Goal: Task Accomplishment & Management: Use online tool/utility

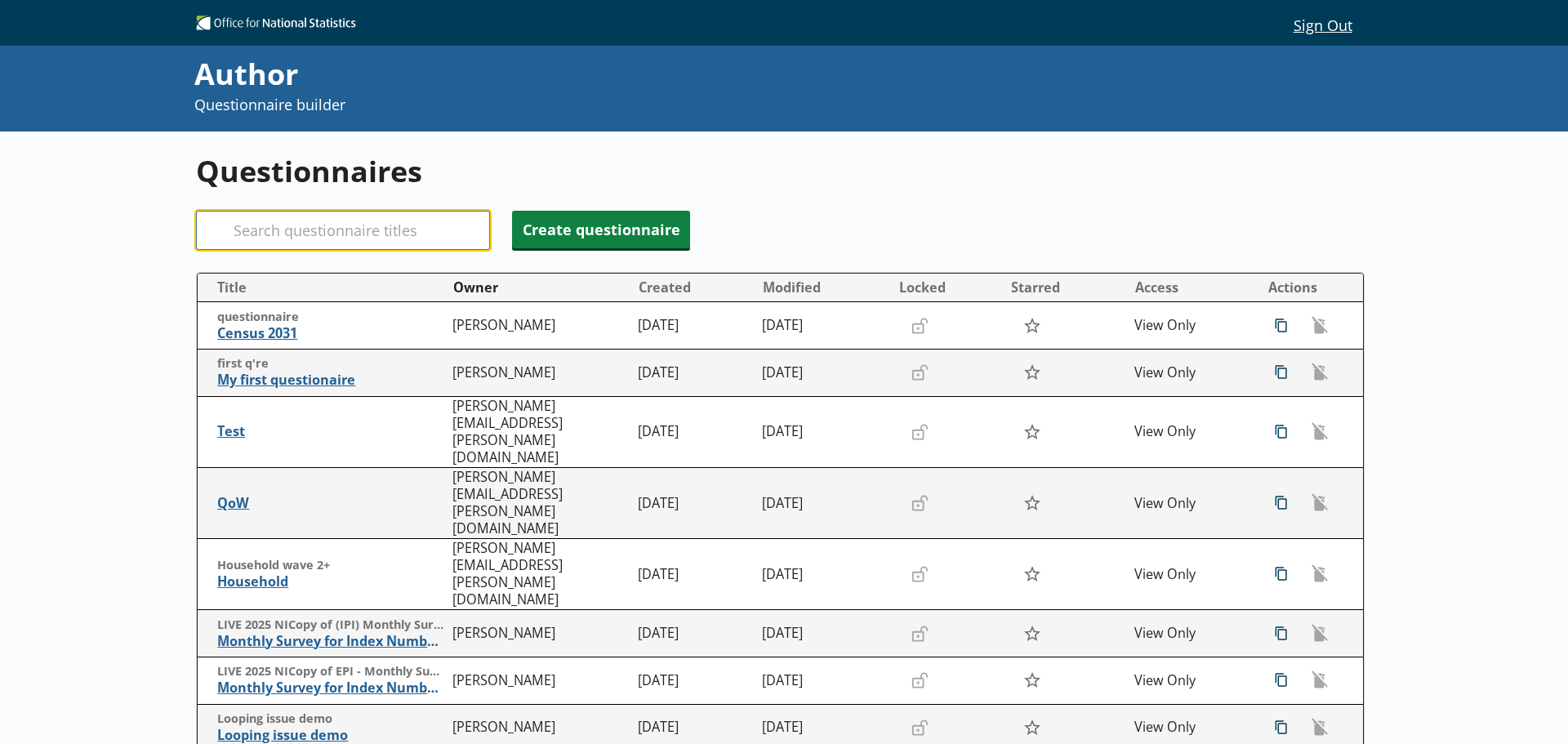
click at [444, 233] on input "Search" at bounding box center [342, 231] width 294 height 39
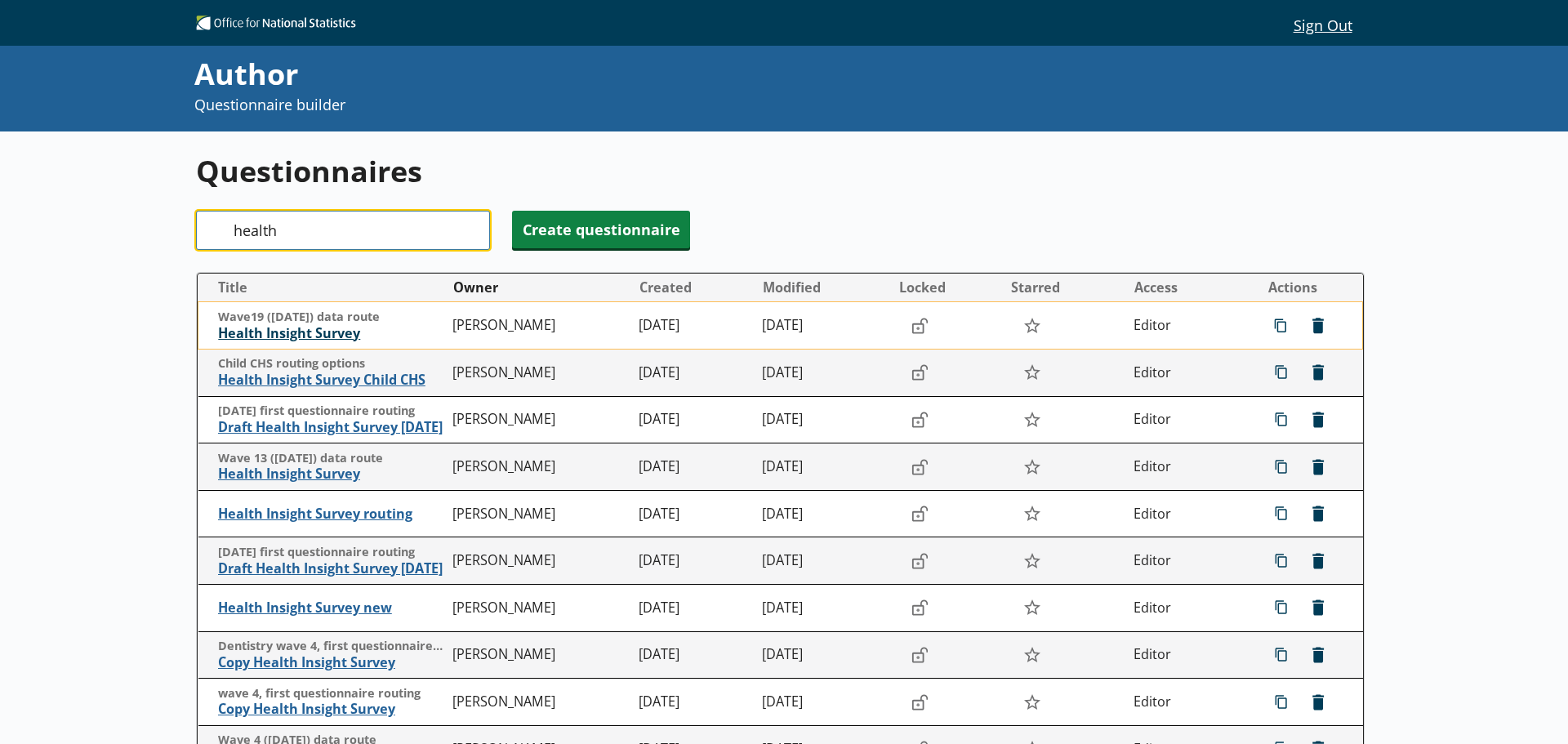
type input "health"
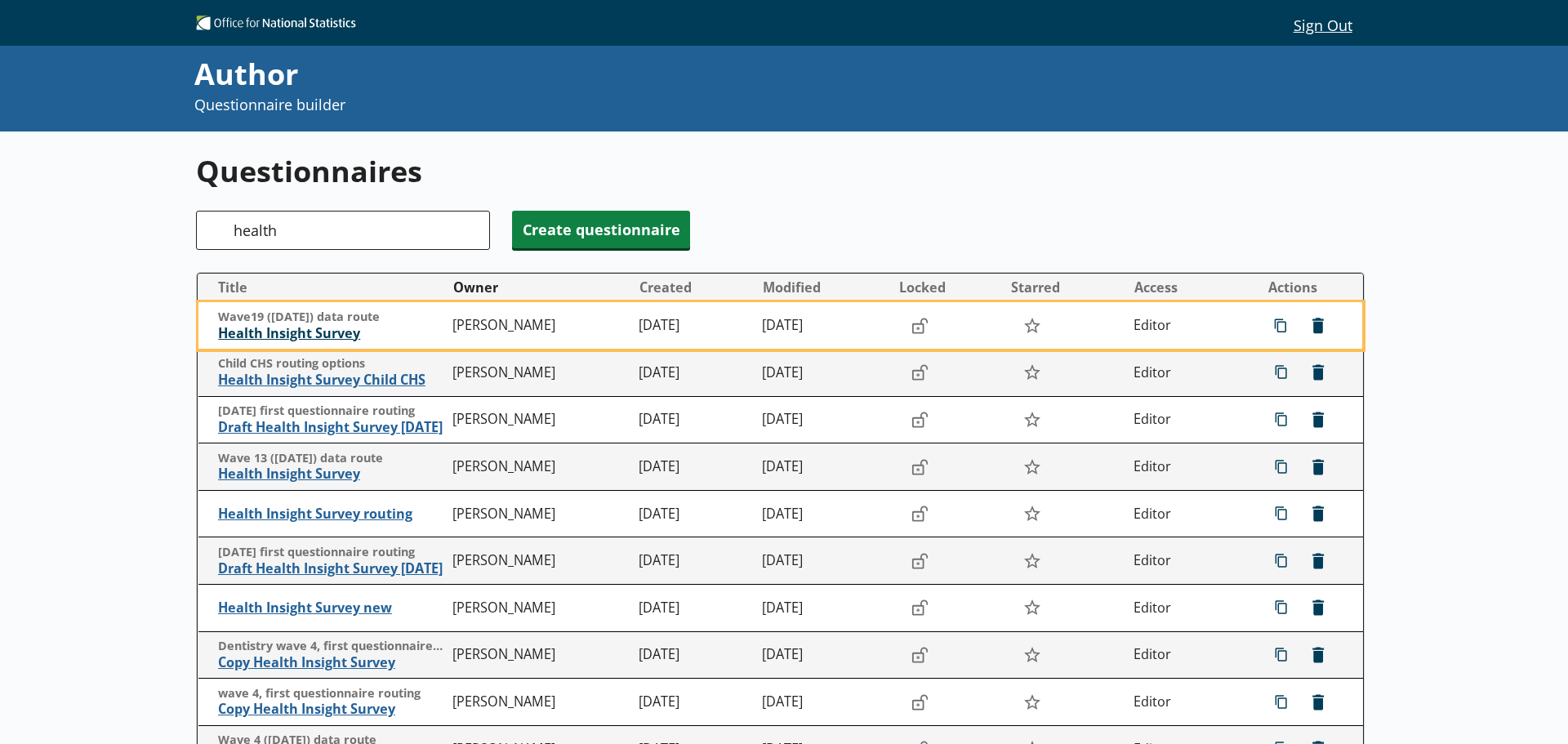
click at [321, 329] on span "Health Insight Survey" at bounding box center [331, 334] width 227 height 17
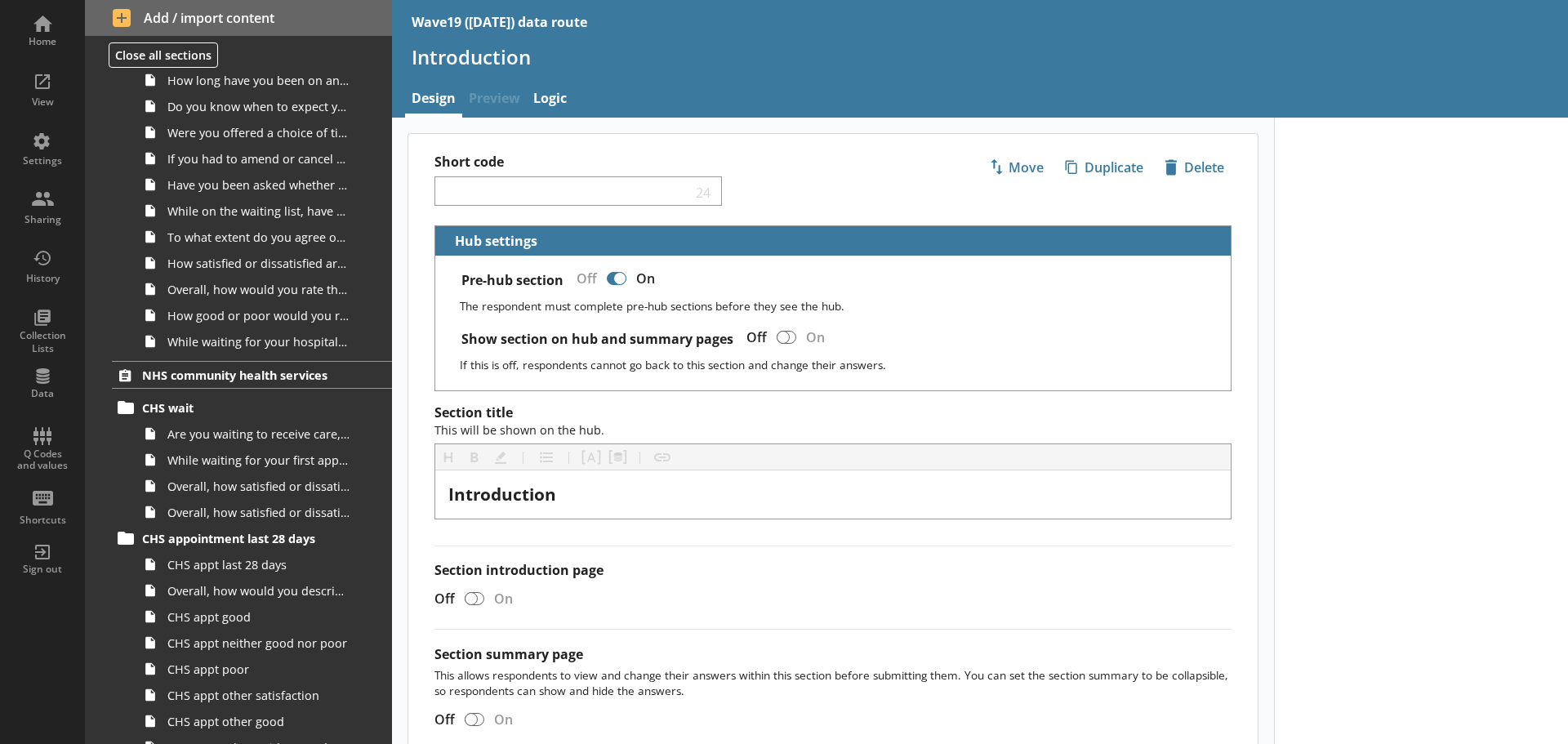
scroll to position [1633, 0]
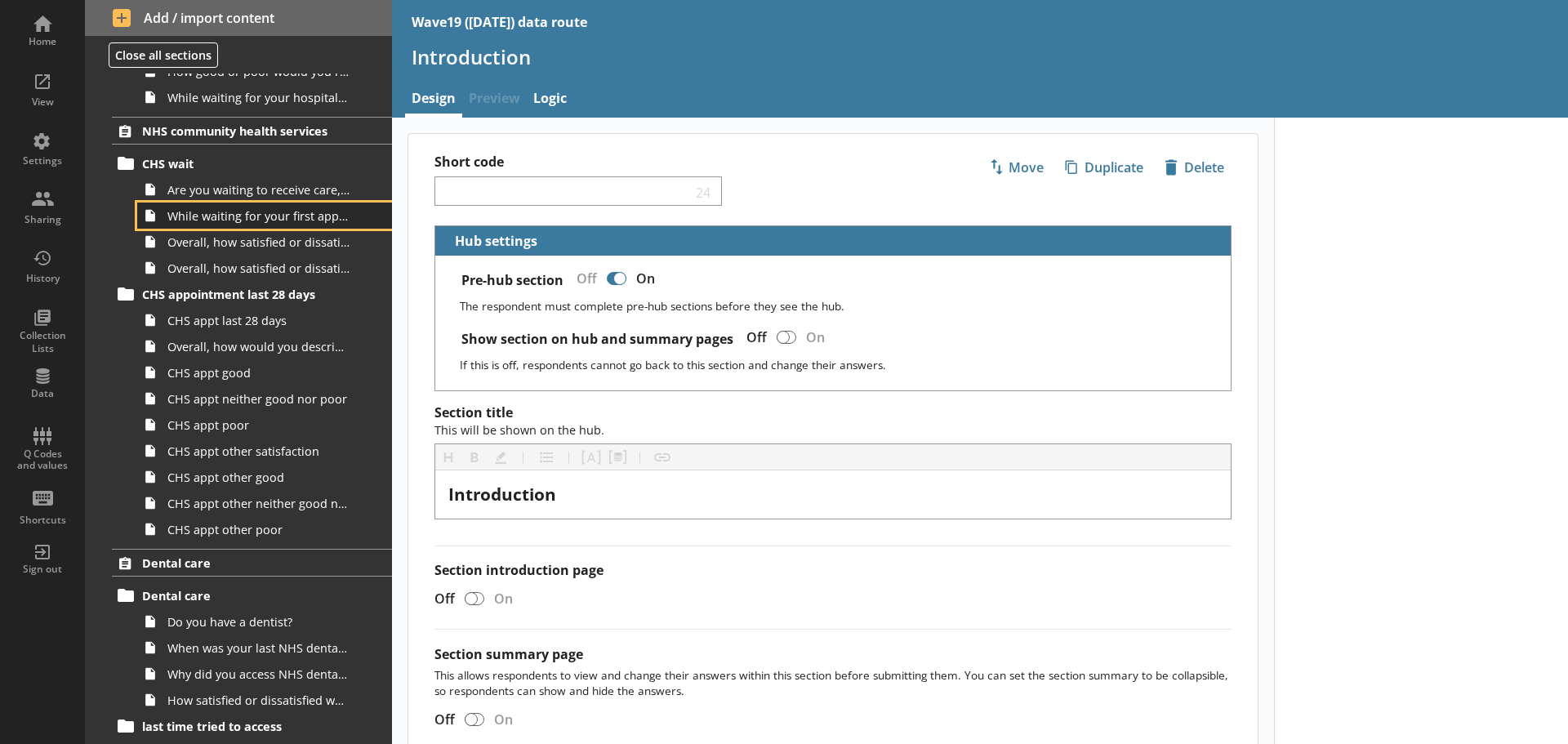
click at [228, 226] on link "While waiting for your first appointment to receive care, treatment or advice f…" at bounding box center [265, 215] width 255 height 26
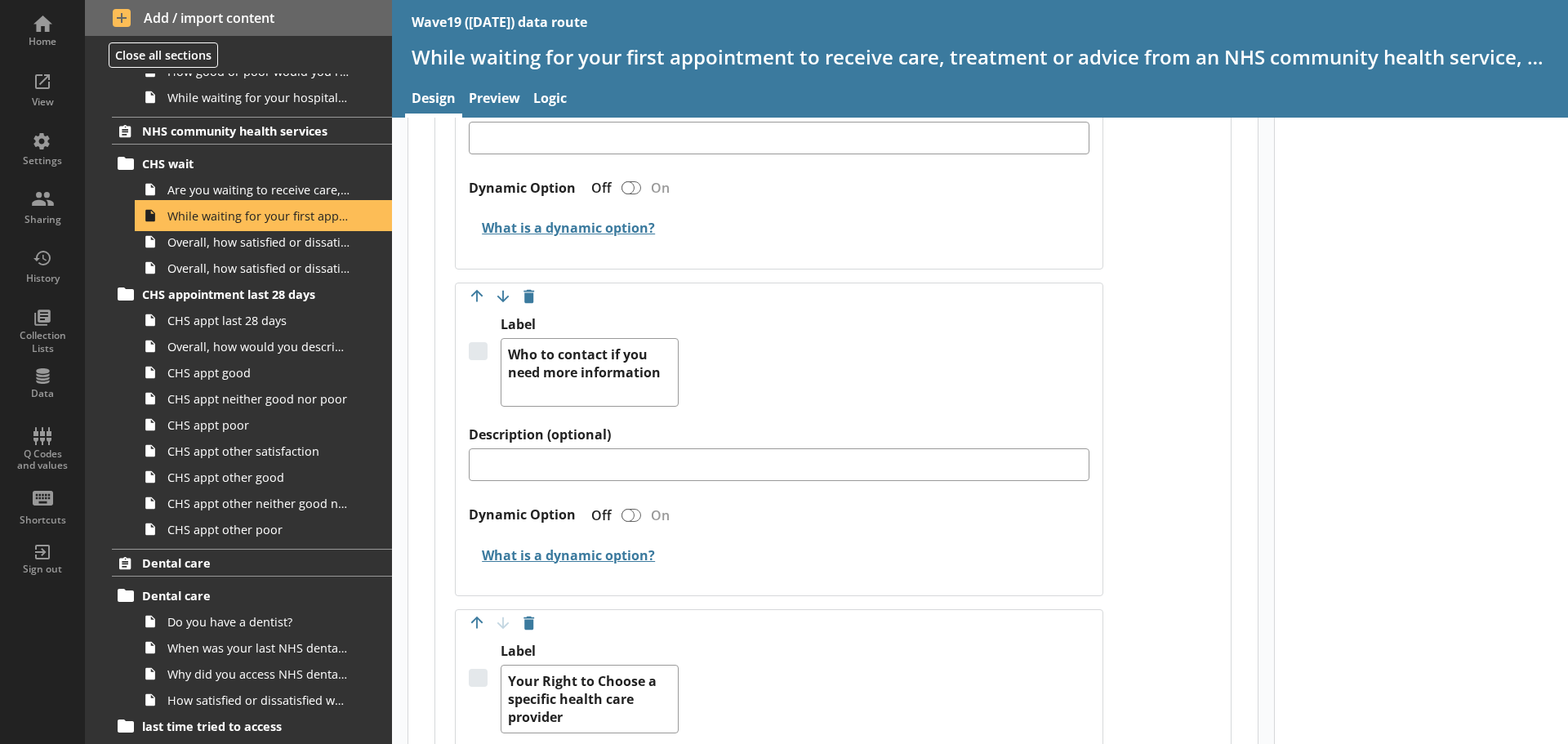
scroll to position [3103, 0]
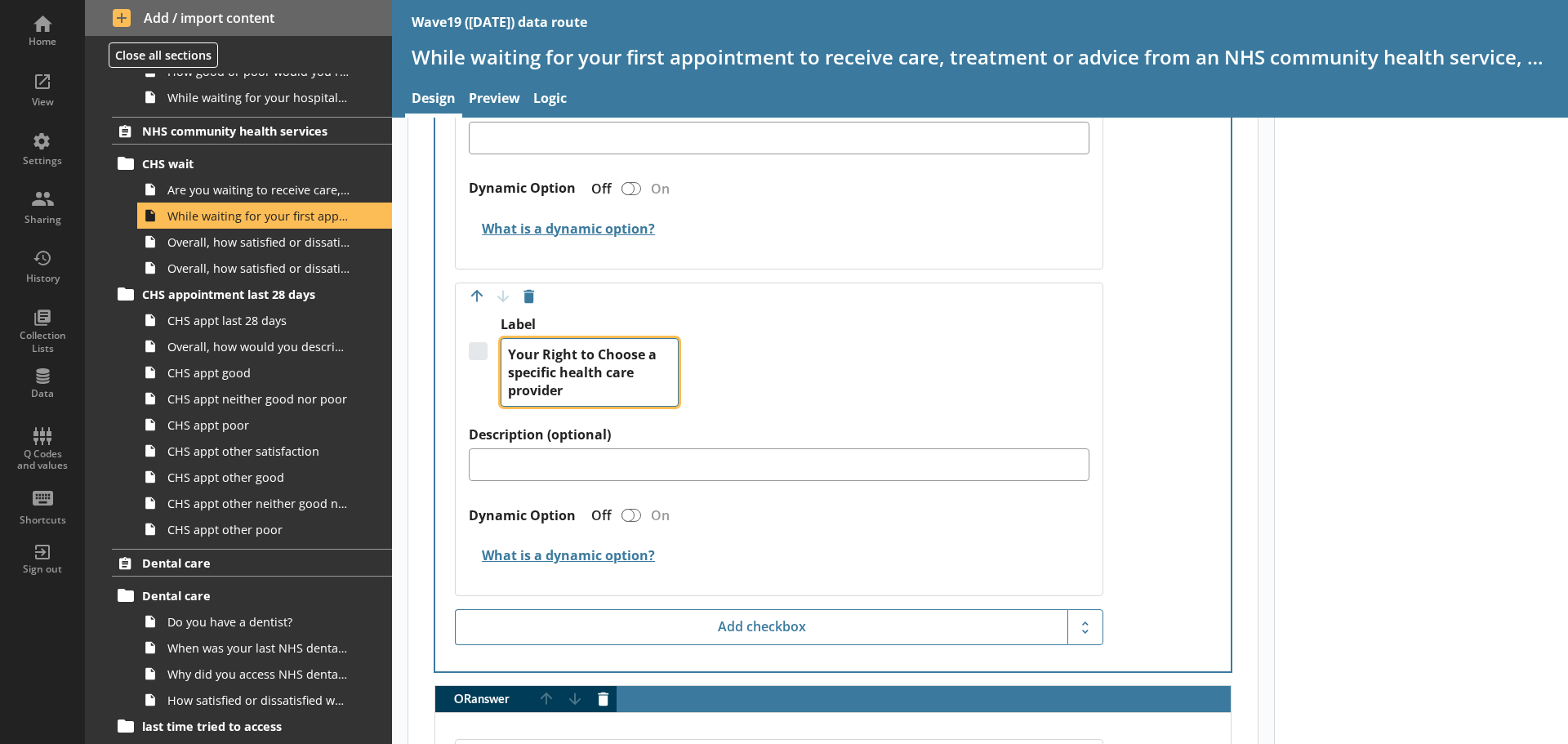
drag, startPoint x: 559, startPoint y: 372, endPoint x: 489, endPoint y: 374, distance: 70.0
click at [492, 374] on div "Label Your Right to Choose a specific health care provider" at bounding box center [779, 371] width 621 height 110
type textarea "x"
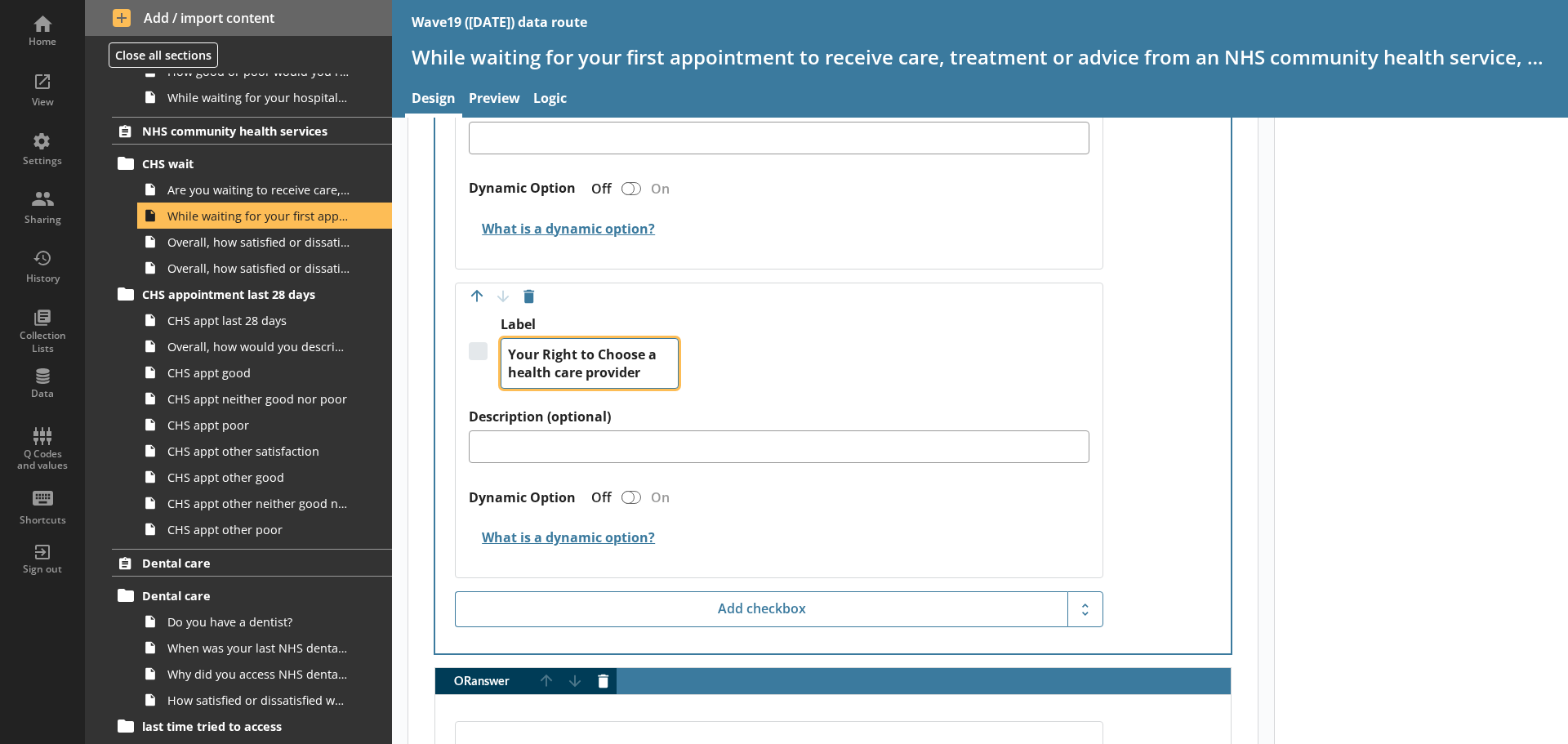
click at [657, 370] on textarea "Your Right to Choose a health care provider" at bounding box center [589, 363] width 178 height 50
type textarea "Your Right to Choose a health care provider"
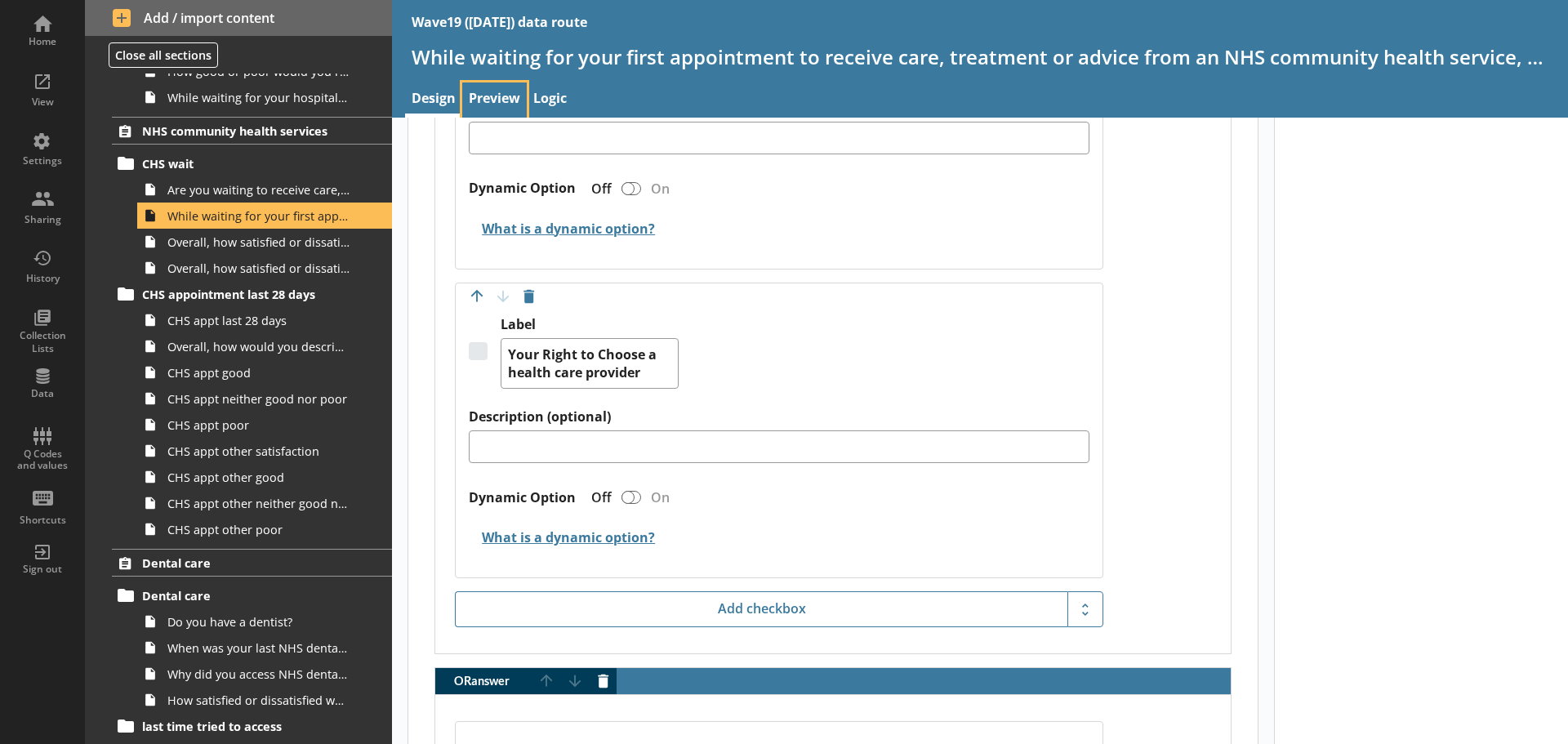
click at [500, 91] on link "Preview" at bounding box center [494, 100] width 65 height 35
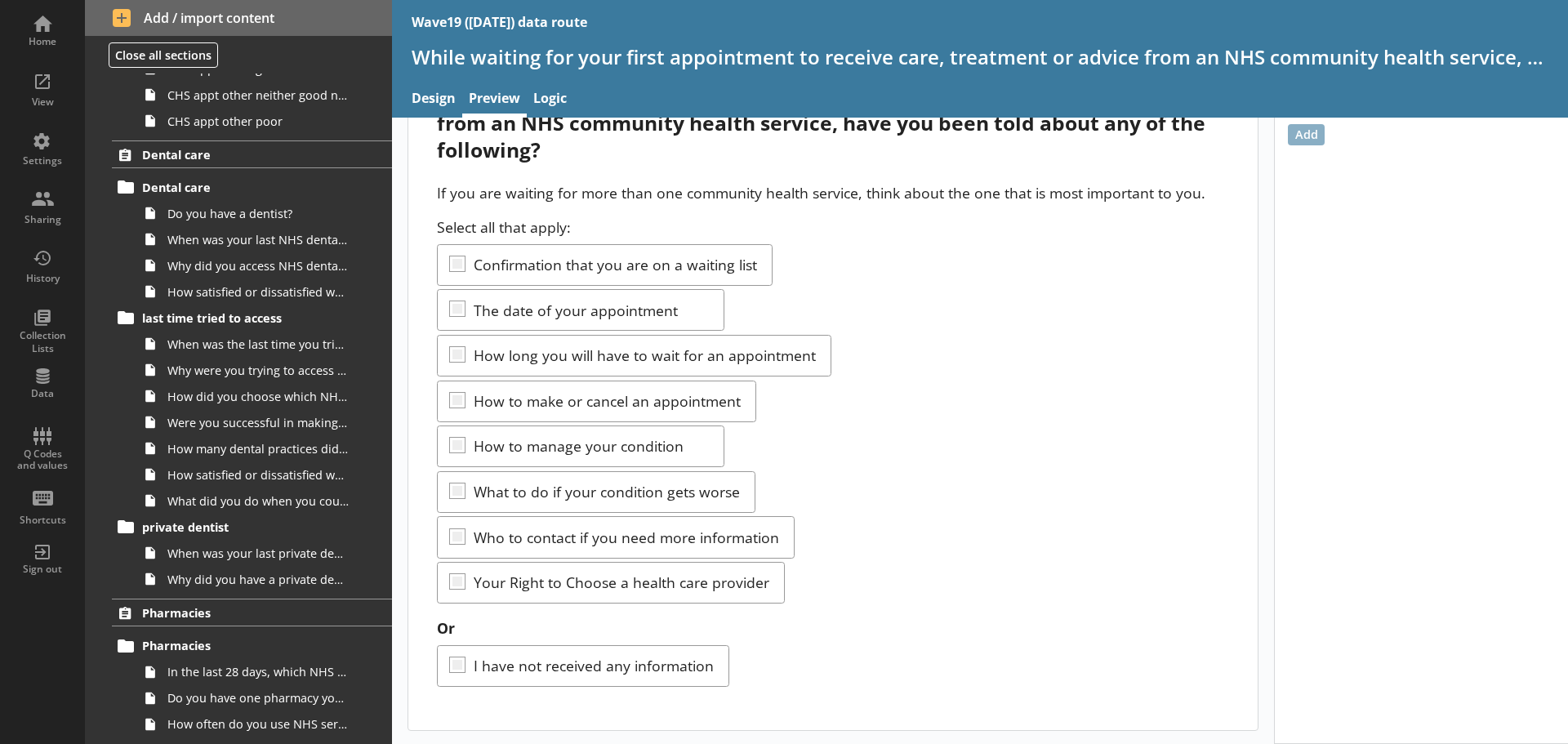
scroll to position [2247, 0]
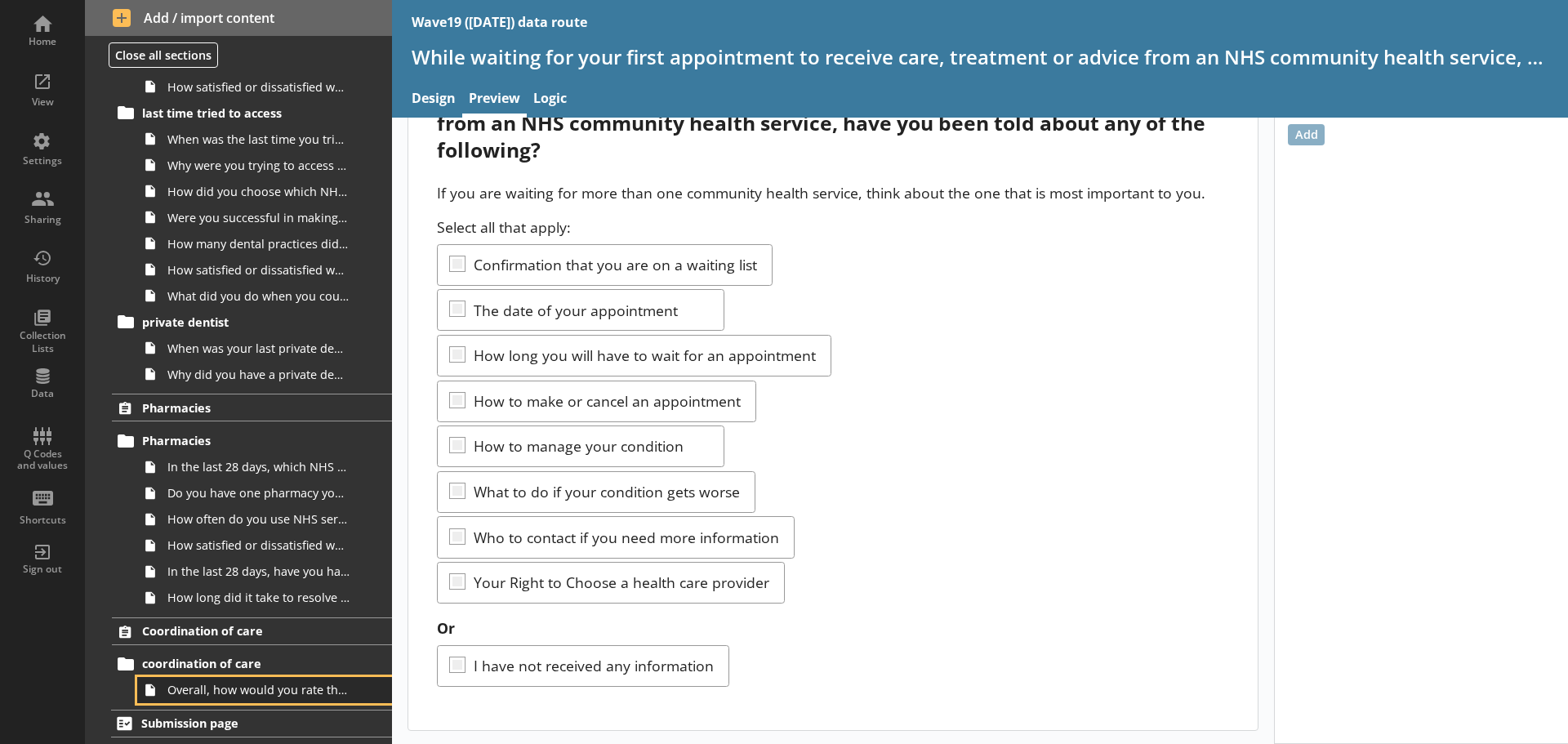
click at [288, 690] on span "Overall, how would you rate the coordination of your care across the NHS?" at bounding box center [258, 689] width 182 height 15
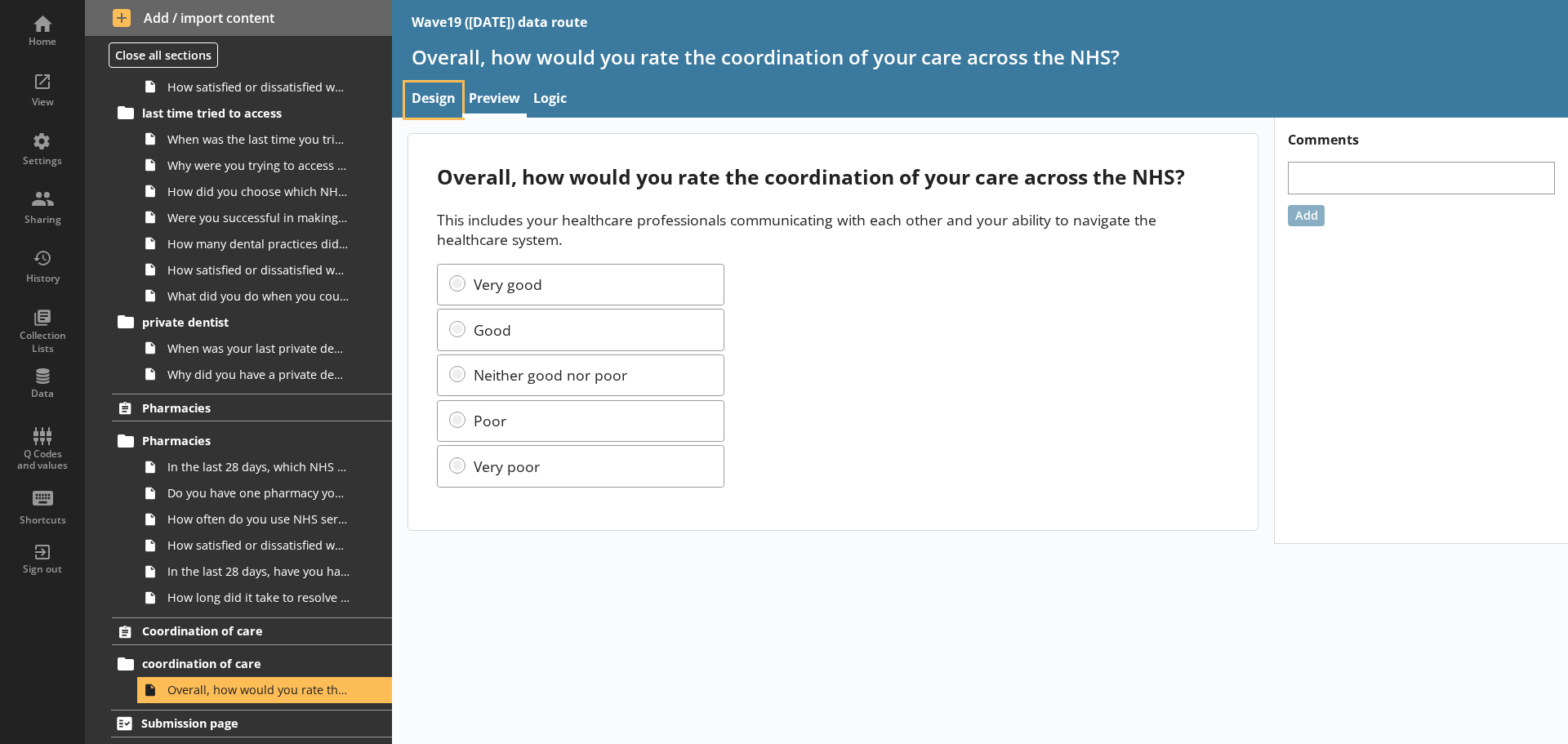
click at [418, 89] on link "Design" at bounding box center [433, 100] width 57 height 35
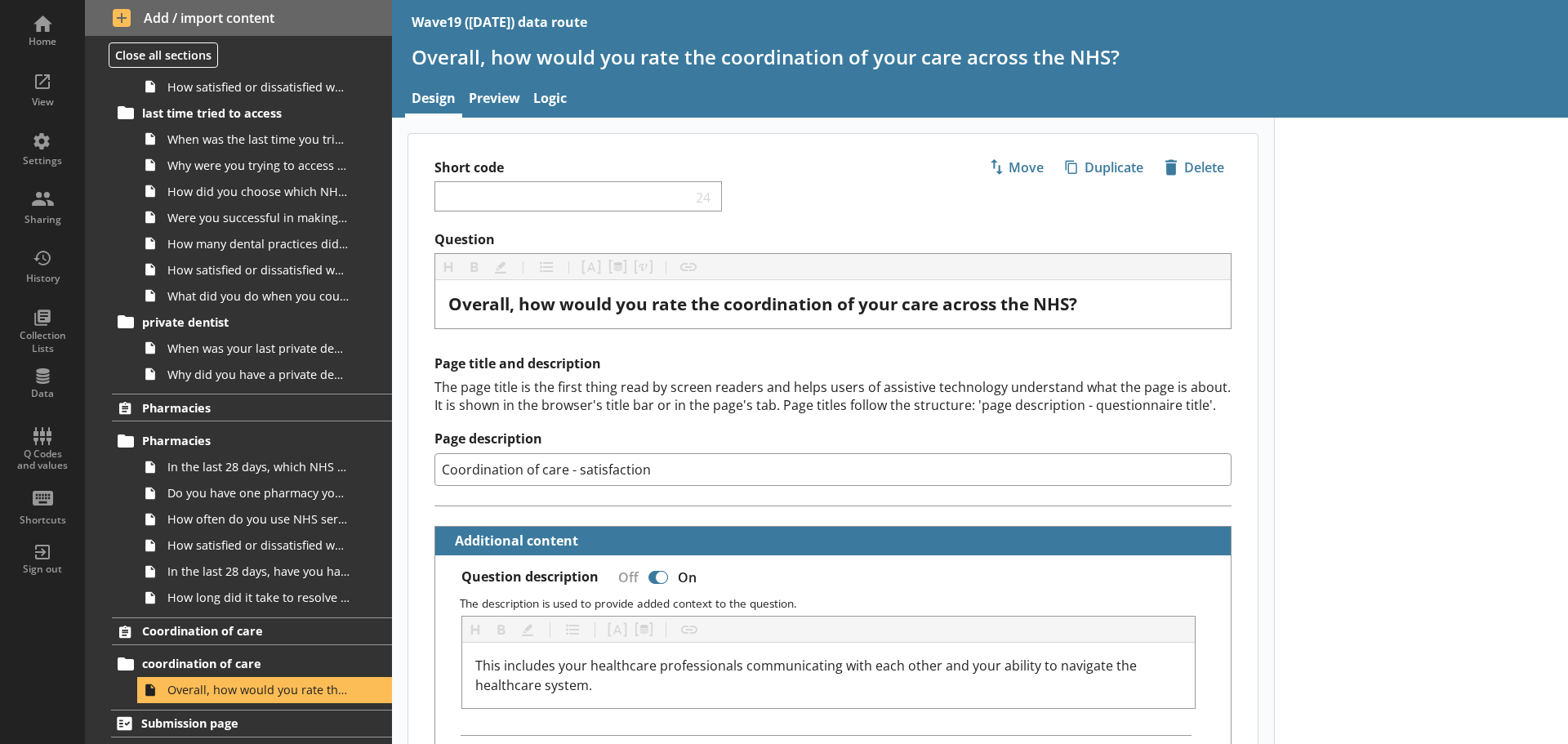
click at [801, 401] on div "The page title is the first thing read by screen readers and helps users of ass…" at bounding box center [833, 396] width 797 height 36
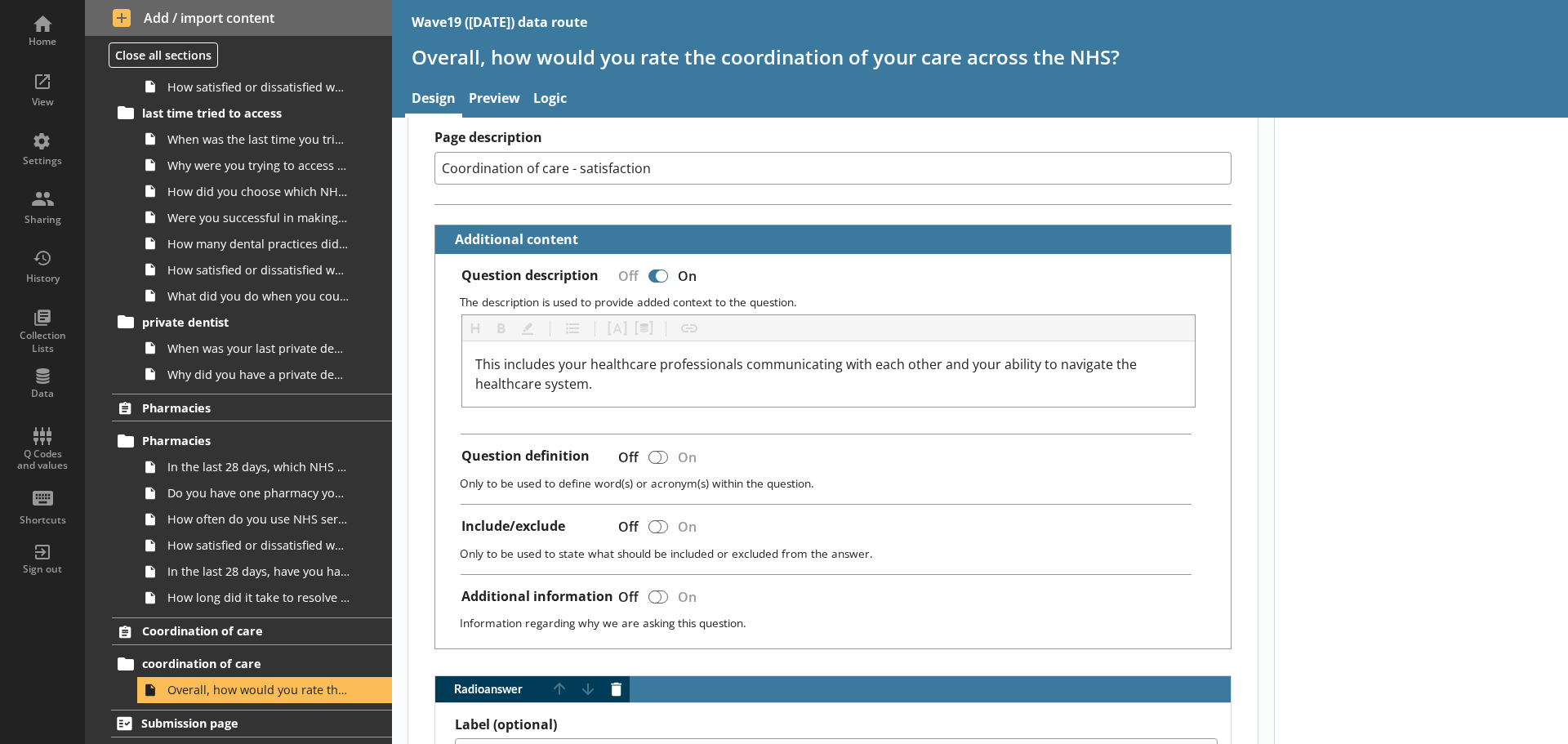
scroll to position [326, 0]
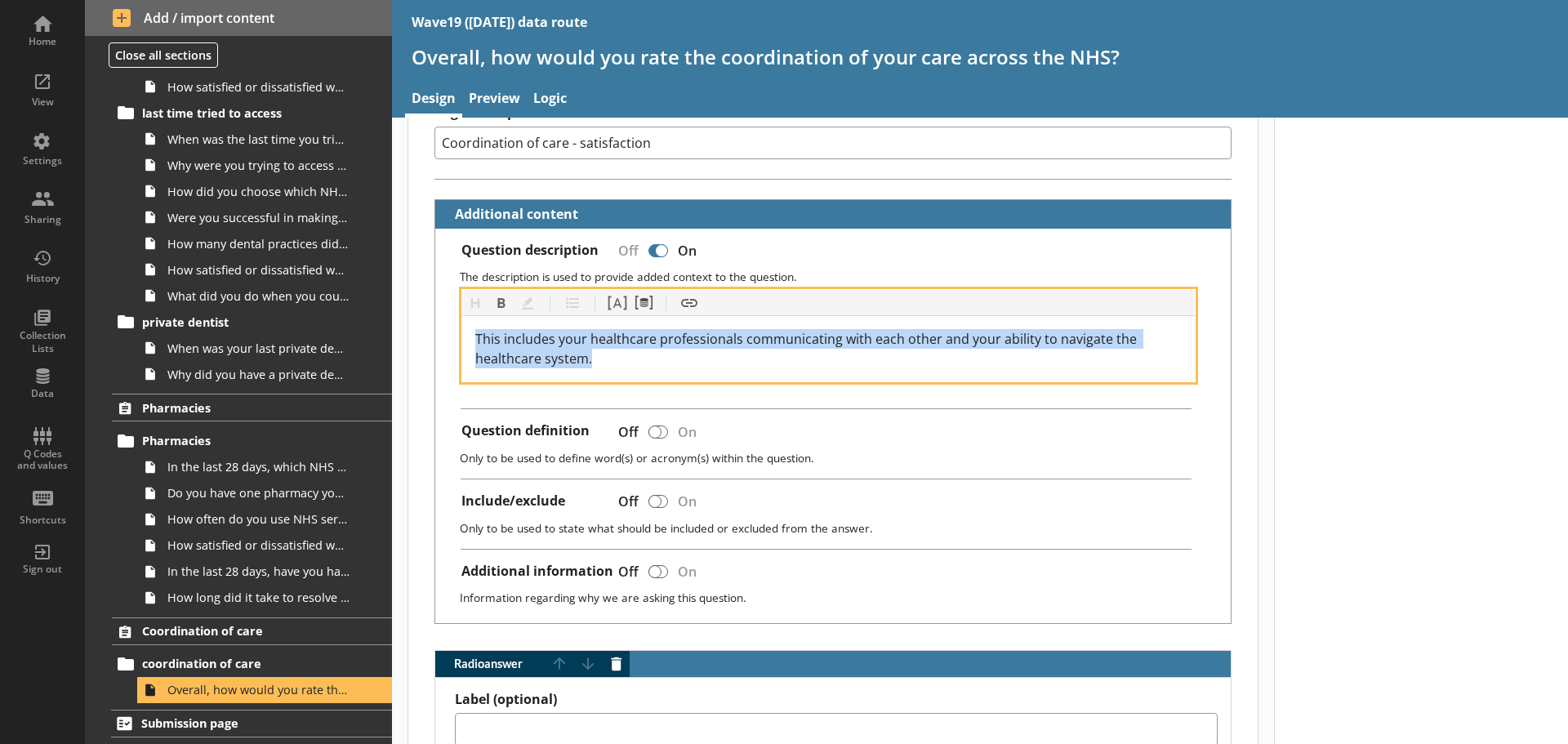
drag, startPoint x: 618, startPoint y: 356, endPoint x: 469, endPoint y: 343, distance: 149.6
click at [469, 343] on div "This includes your healthcare professionals communicating with each other and y…" at bounding box center [828, 349] width 733 height 65
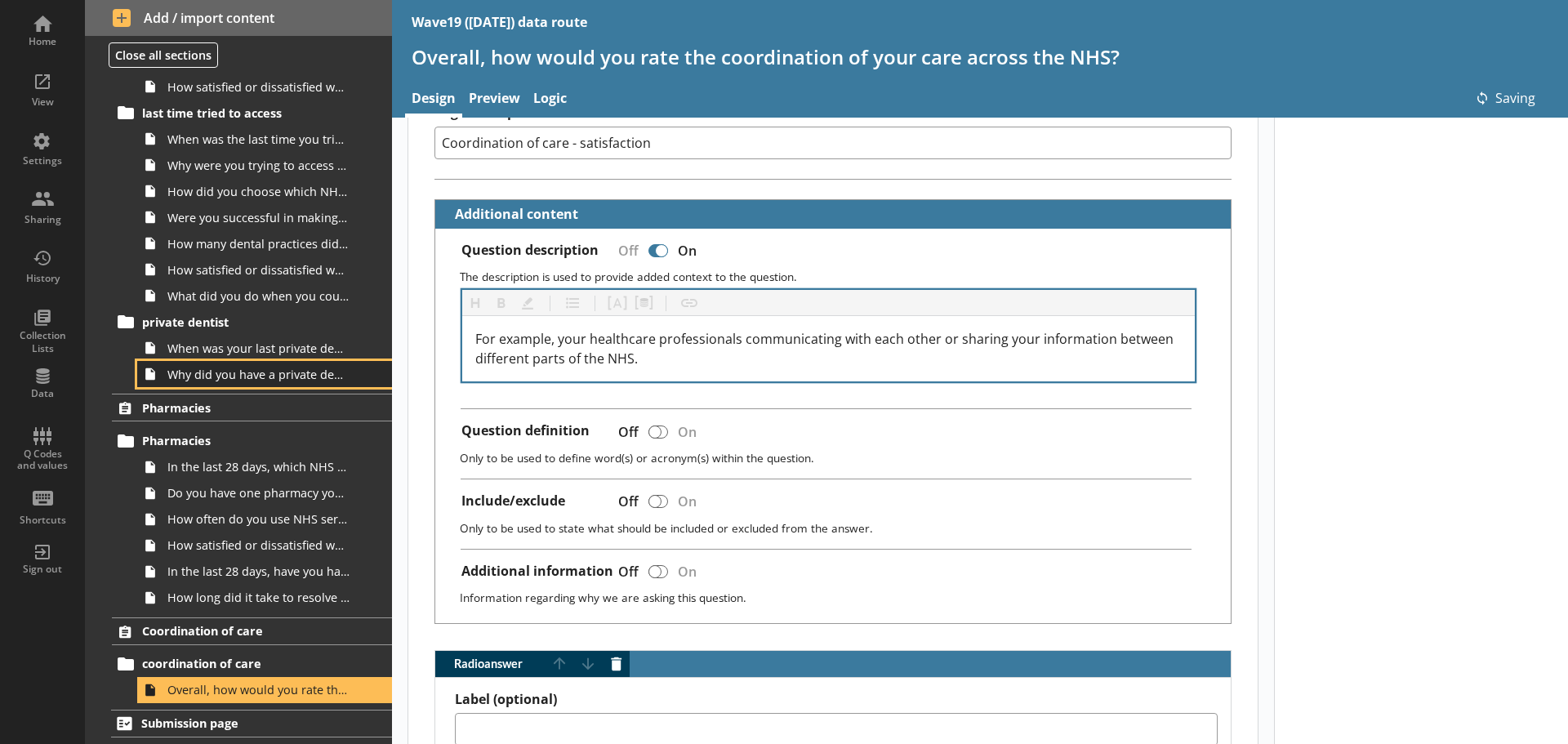
click at [254, 361] on link "Why did you have a private dental appointment on this occasion?" at bounding box center [265, 374] width 255 height 26
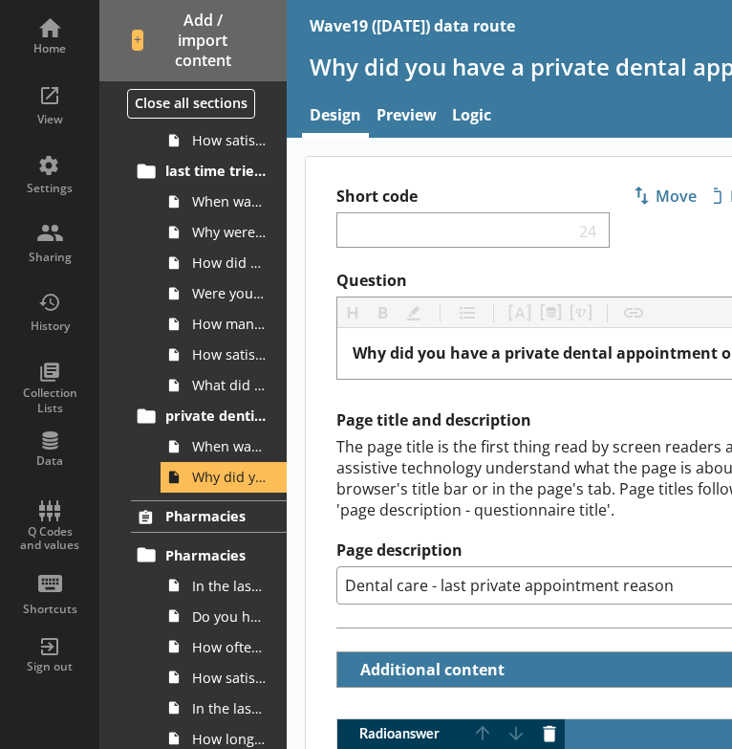
type textarea "x"
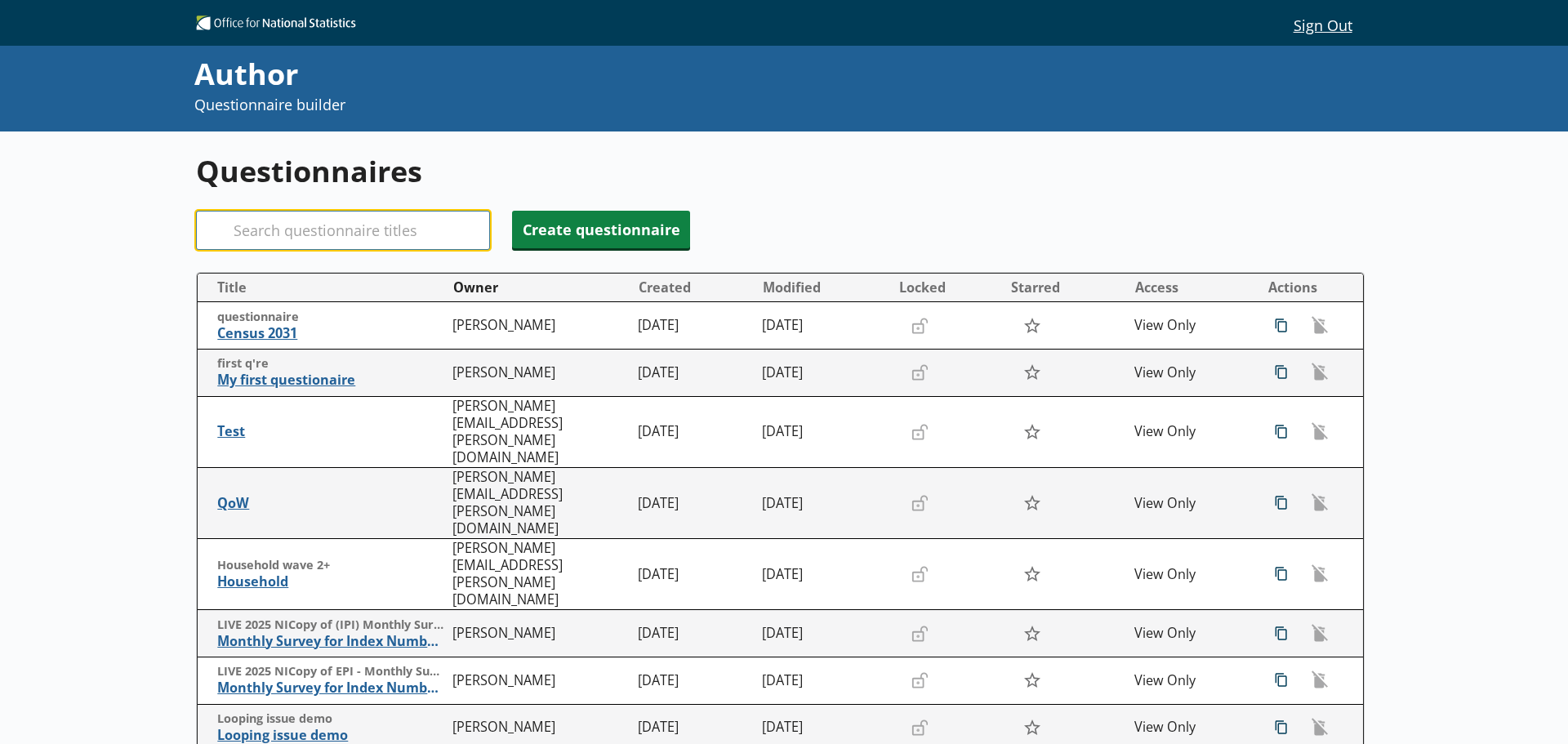
click at [346, 219] on input "Search" at bounding box center [342, 231] width 294 height 39
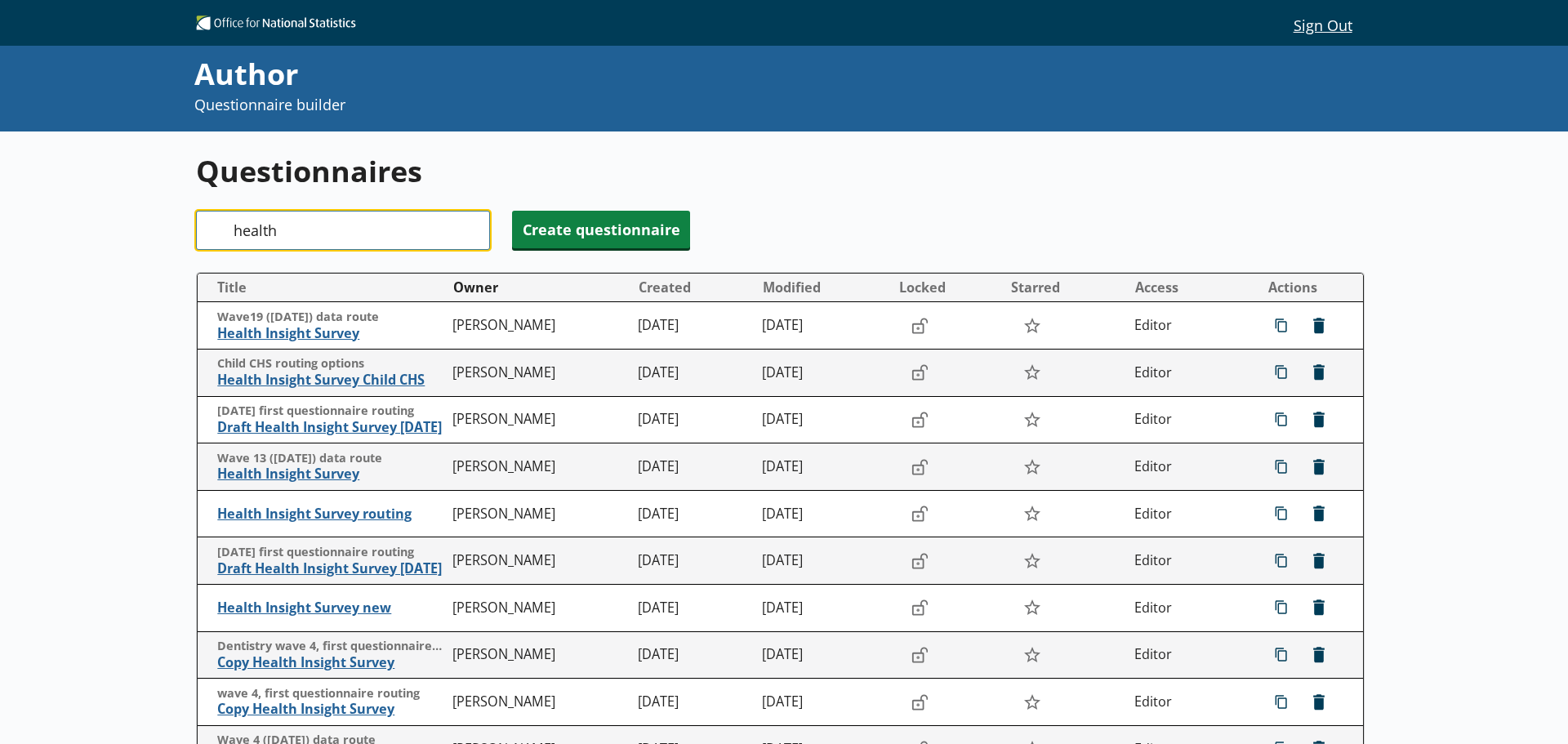
type input "health"
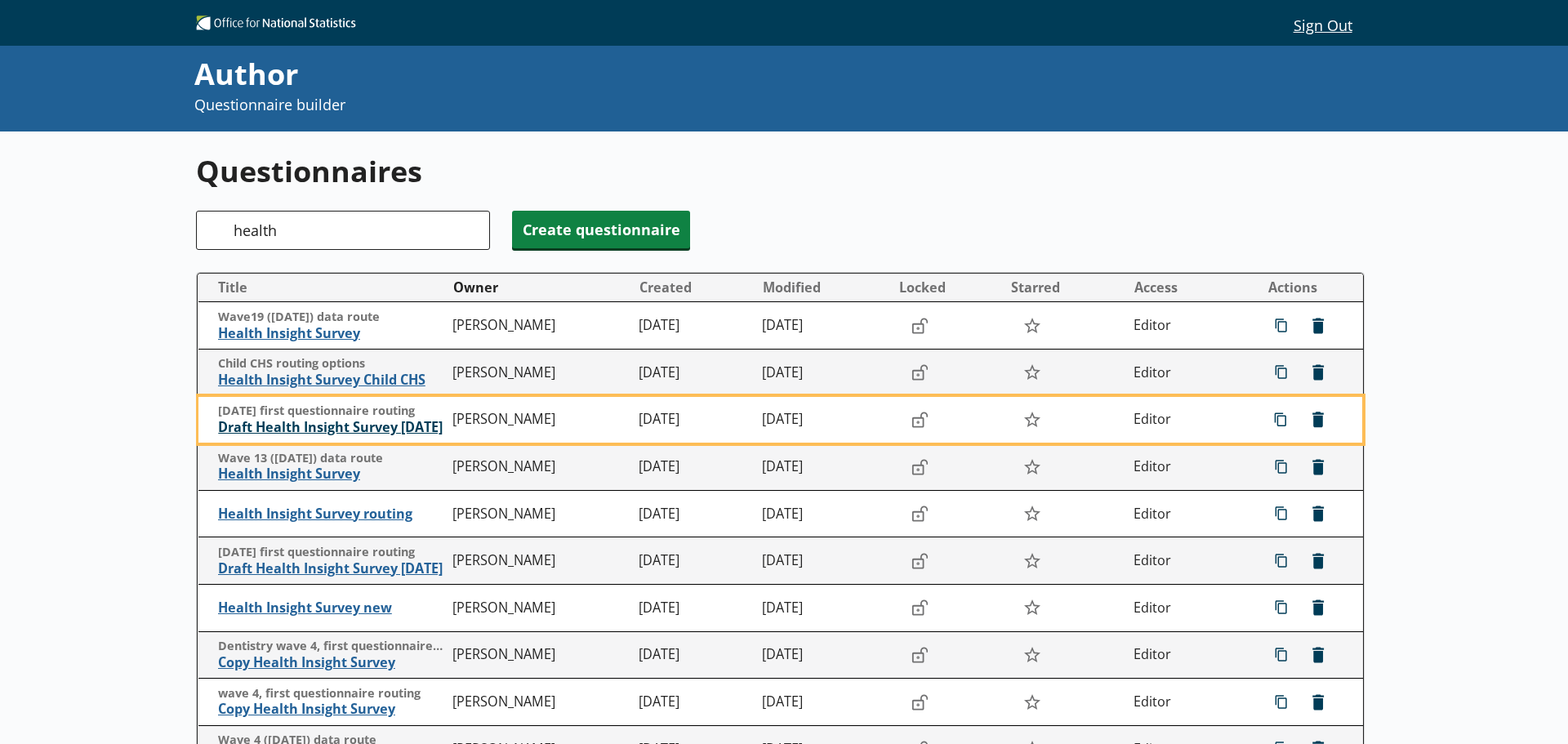
click at [303, 426] on span "Draft Health Insight Survey [DATE]" at bounding box center [331, 427] width 227 height 17
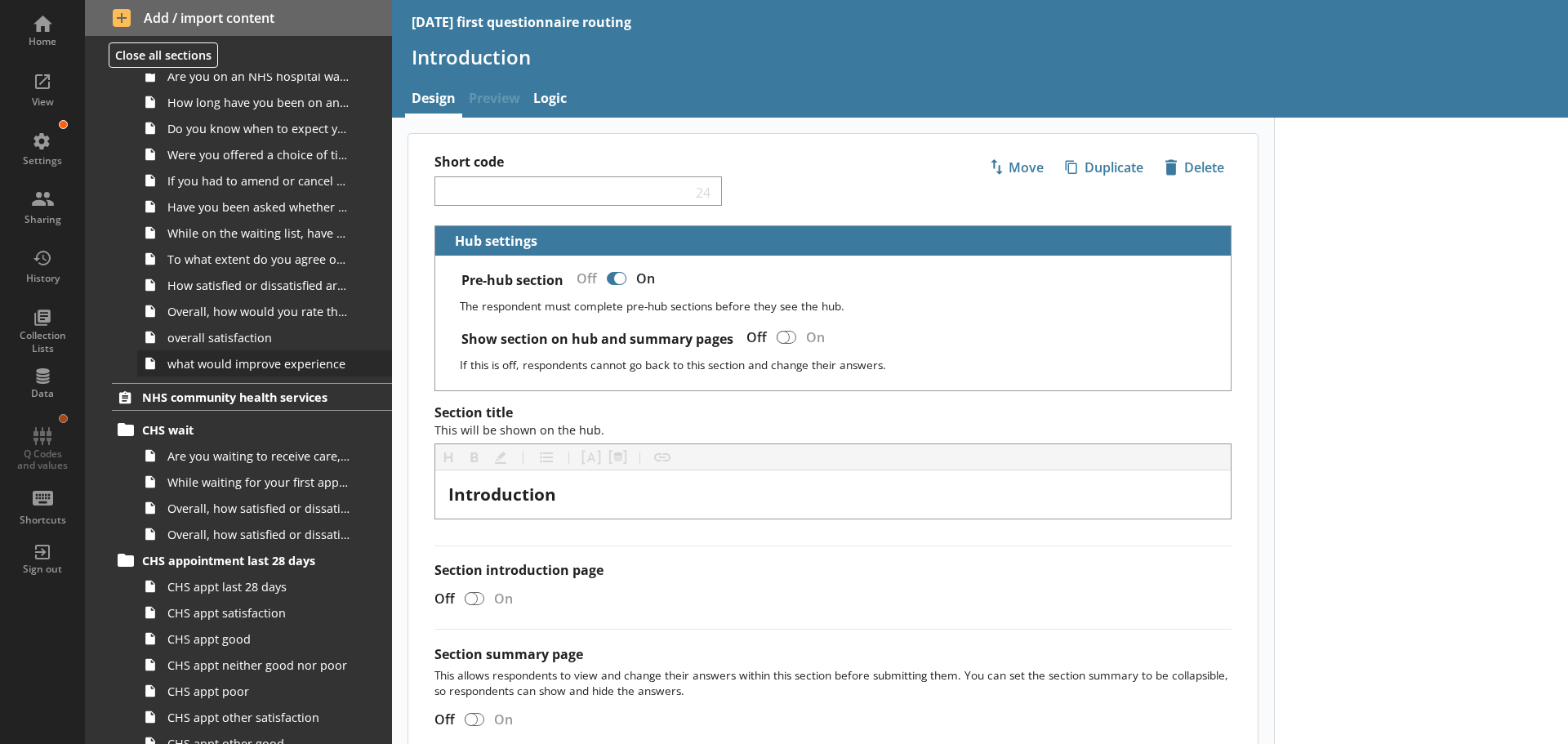
scroll to position [1470, 0]
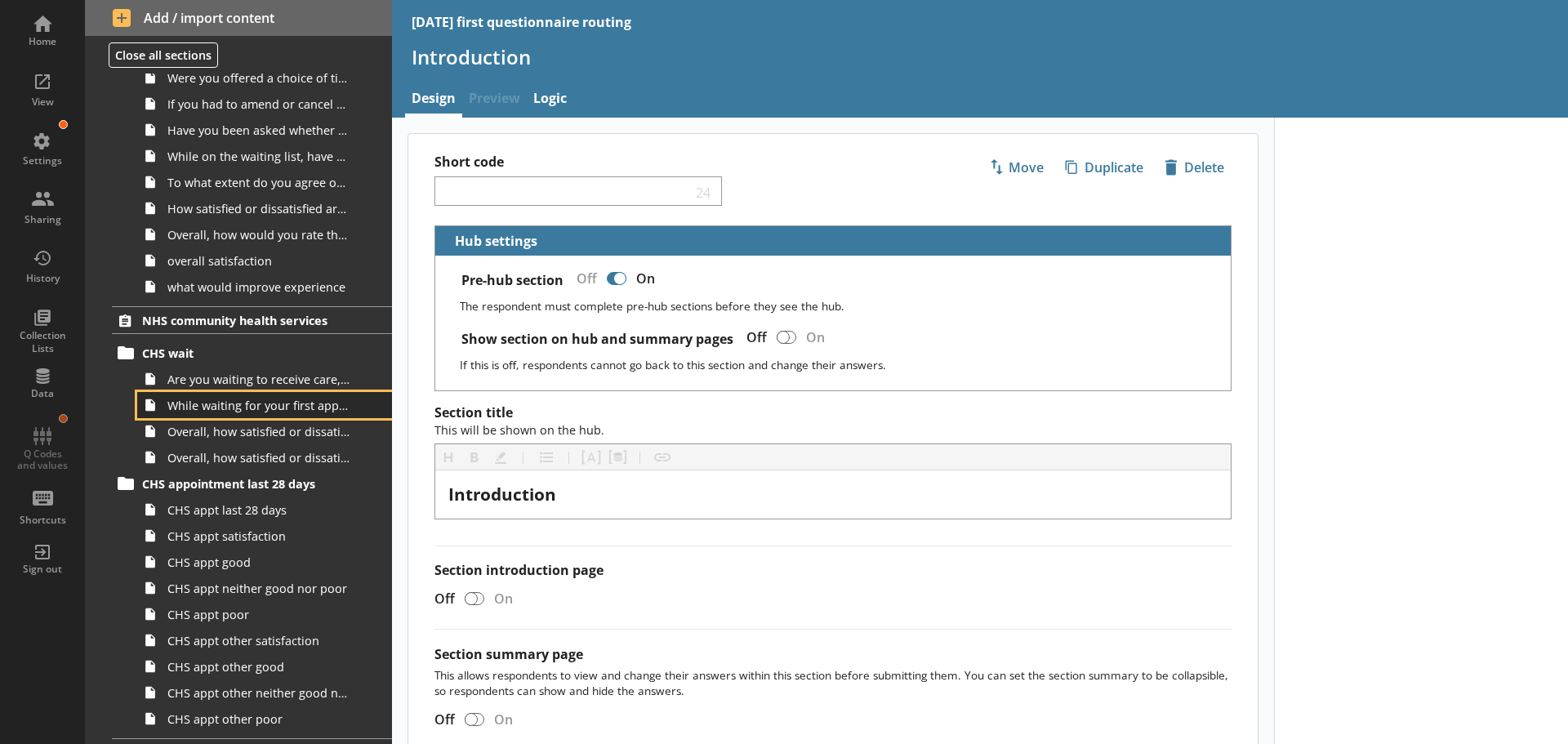
click at [251, 411] on span "While waiting for your first appointment to receive care, treatment or advice f…" at bounding box center [258, 406] width 182 height 15
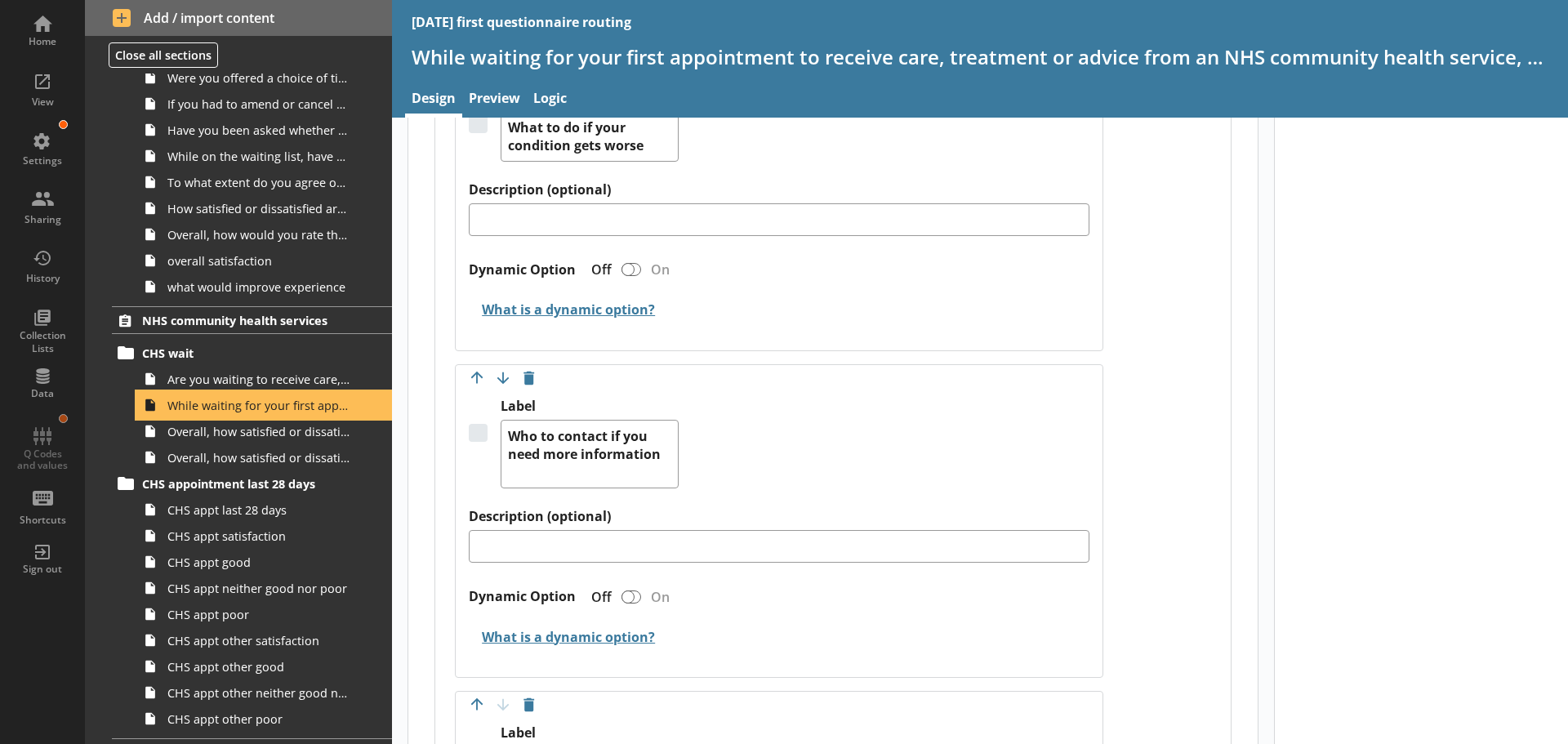
scroll to position [3022, 0]
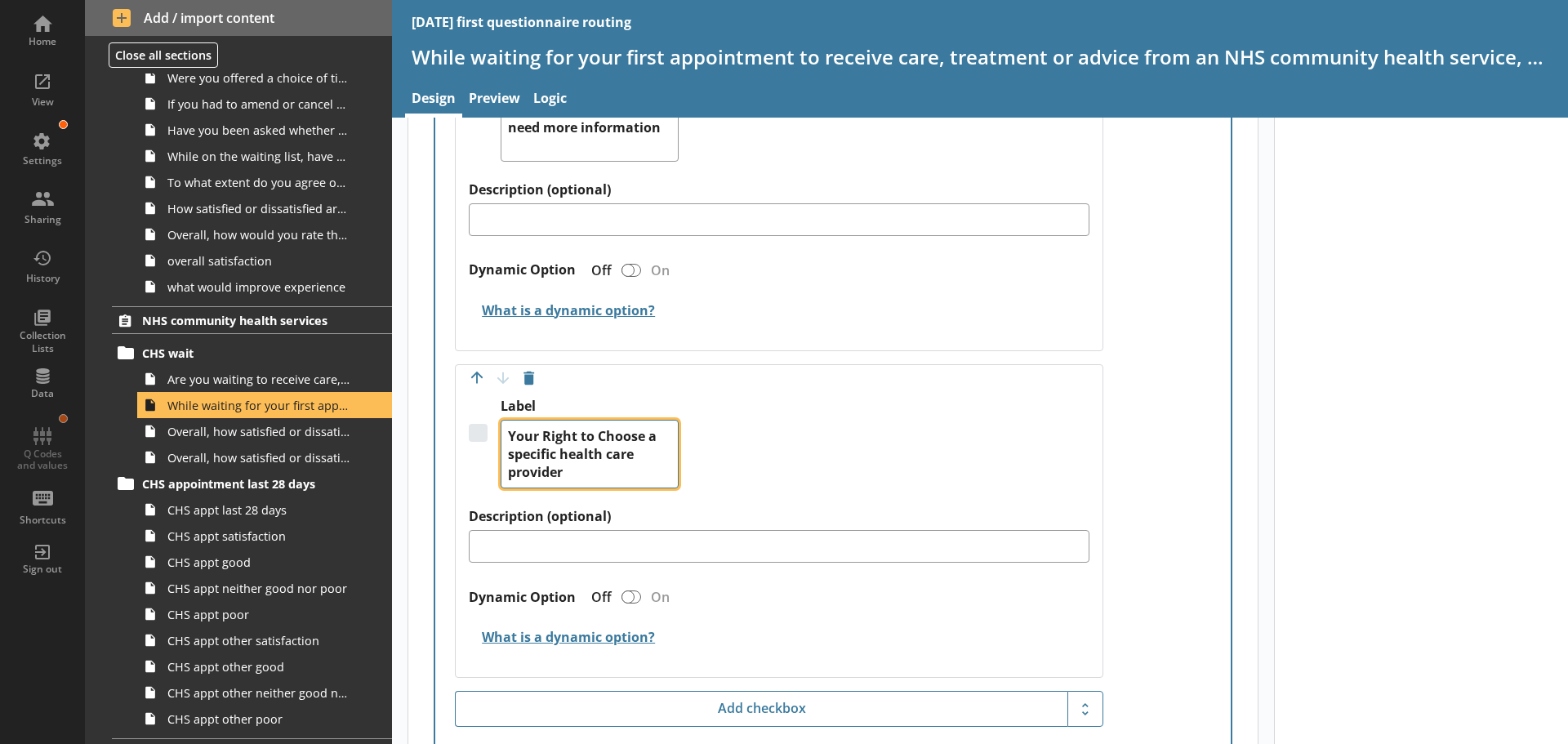
drag, startPoint x: 556, startPoint y: 454, endPoint x: 538, endPoint y: 430, distance: 30.0
click at [477, 455] on div "Label Your Right to Choose a specific health care provider" at bounding box center [779, 453] width 621 height 110
type textarea "x"
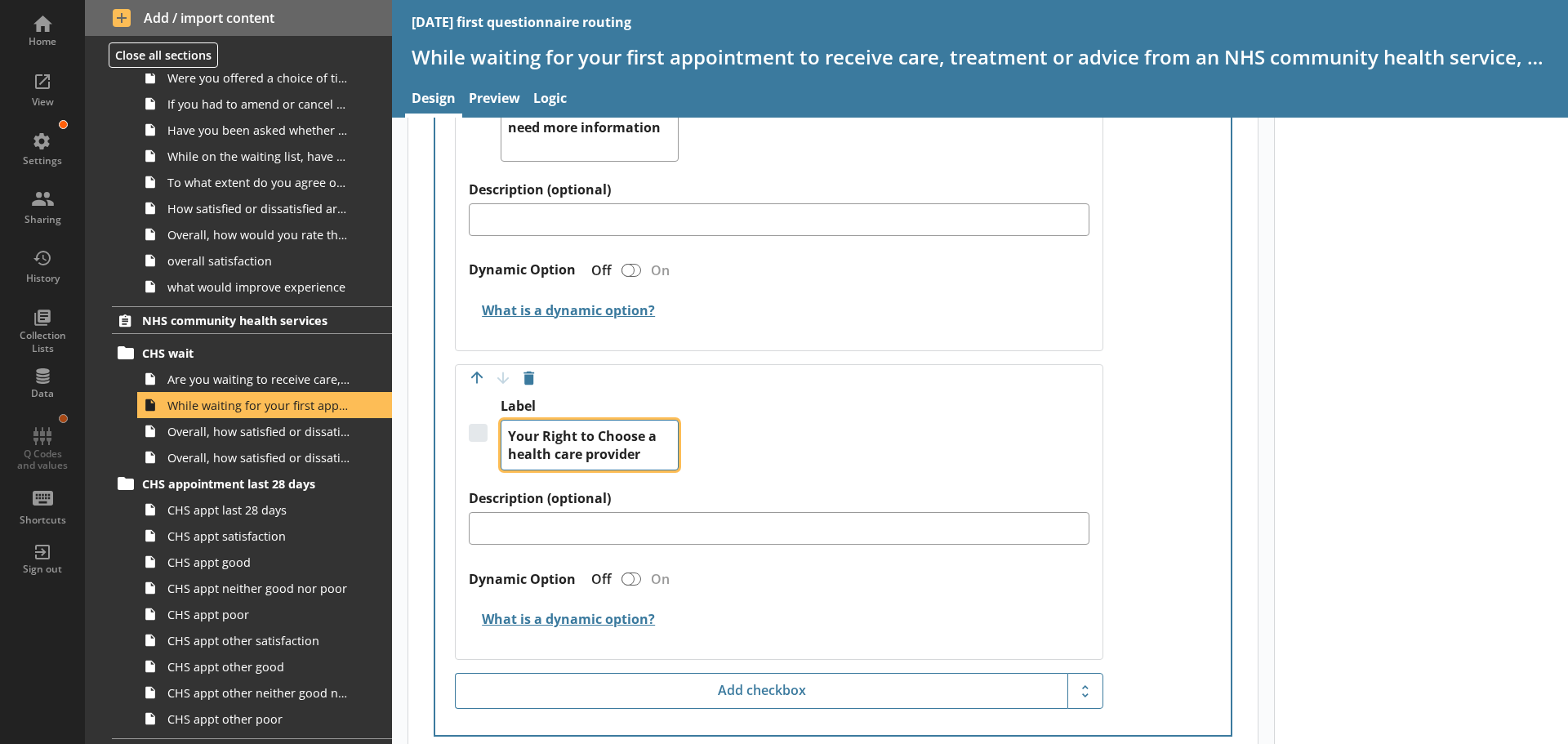
type textarea "Your Right to Choose a health care provider"
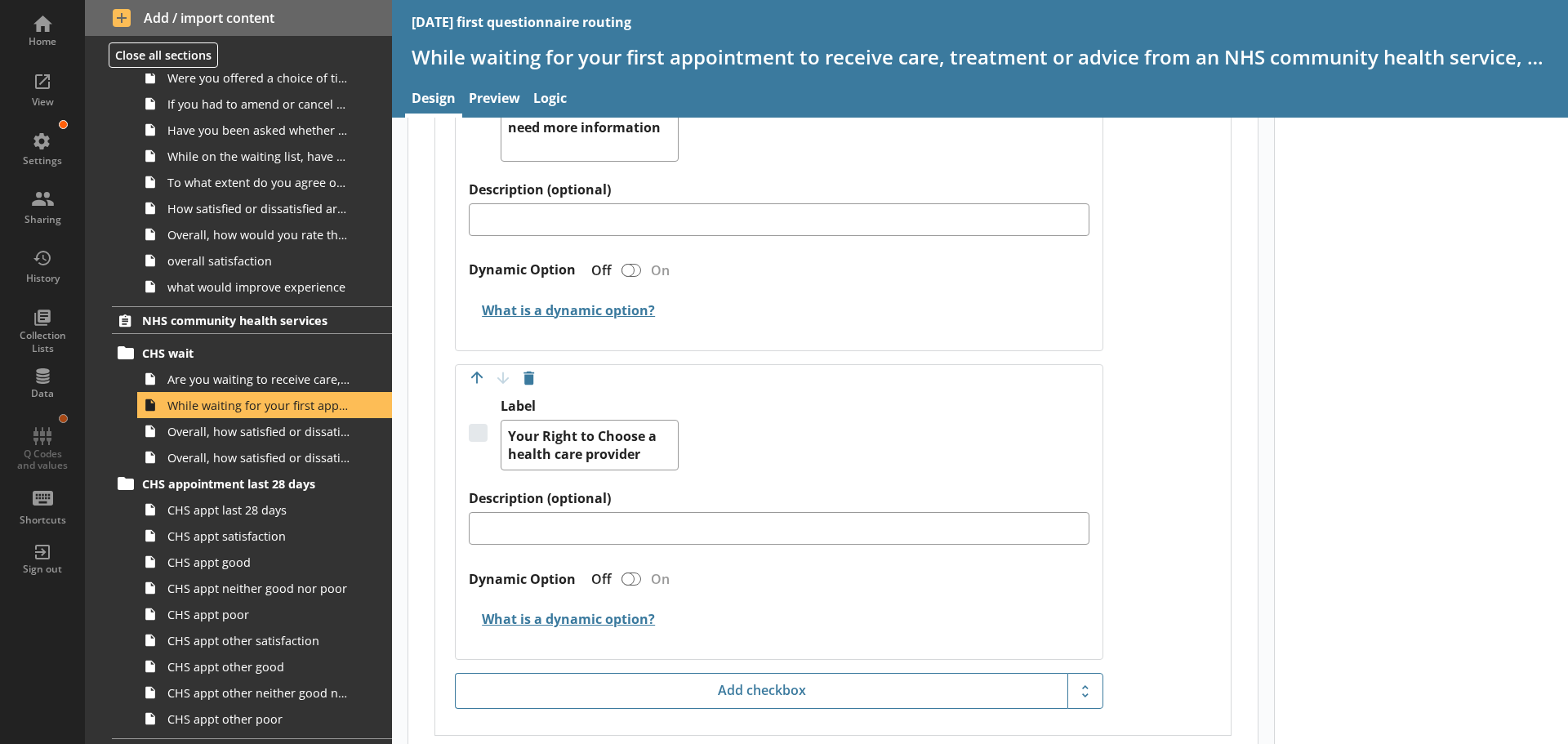
click at [888, 439] on div "Label Your Right to Choose a health care provider" at bounding box center [779, 444] width 621 height 92
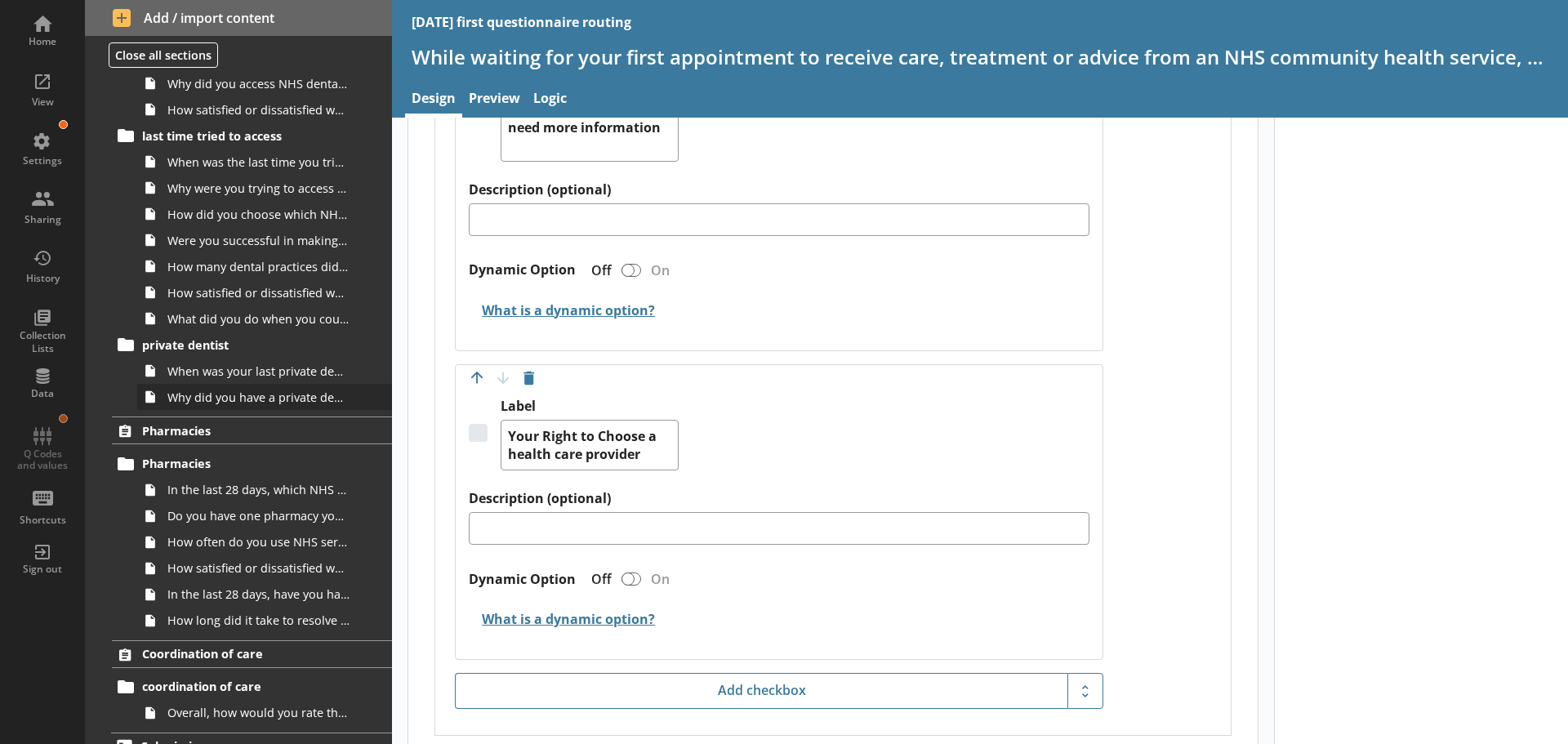
scroll to position [2273, 0]
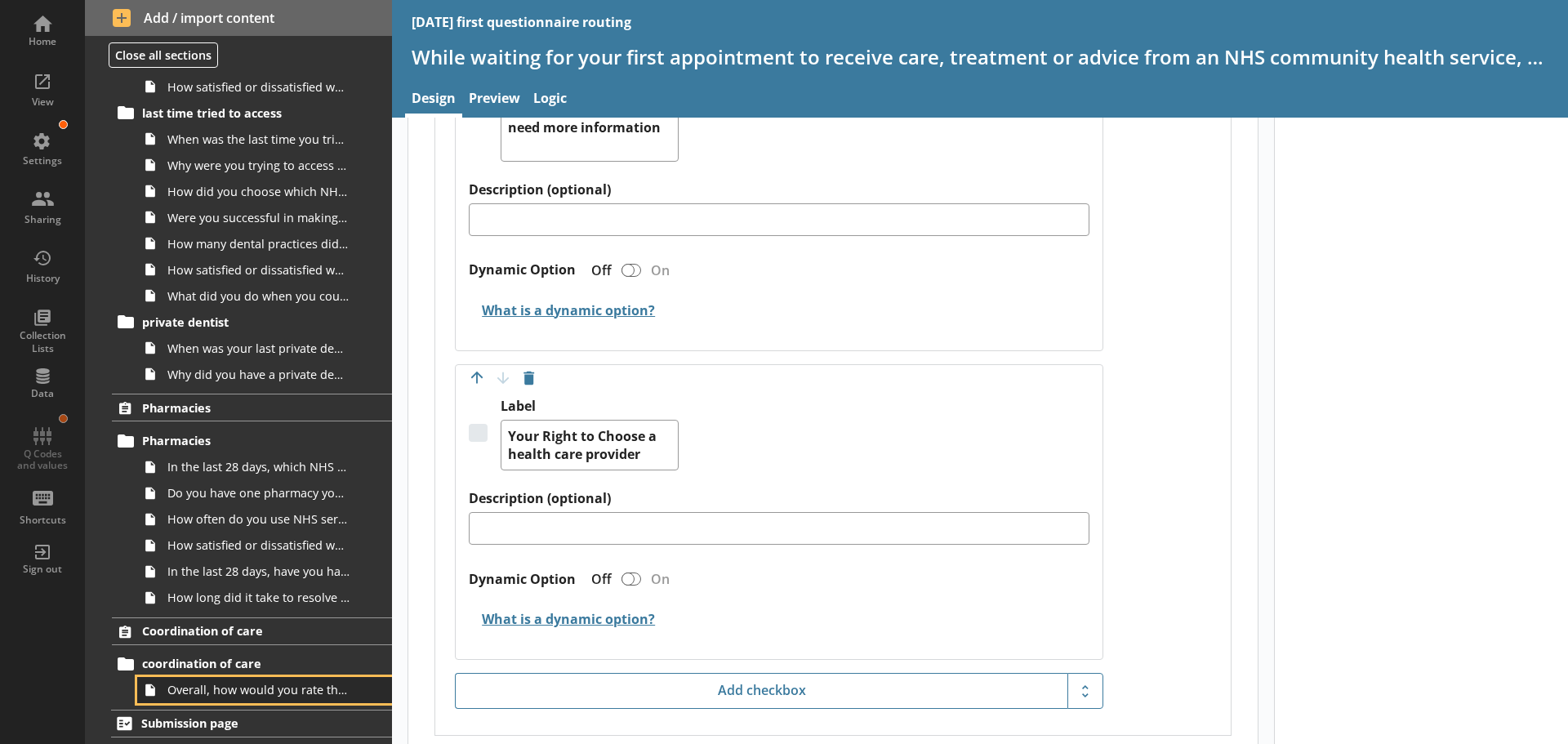
click at [271, 695] on span "Overall, how would you rate the coordination of your care across the NHS?" at bounding box center [258, 689] width 182 height 15
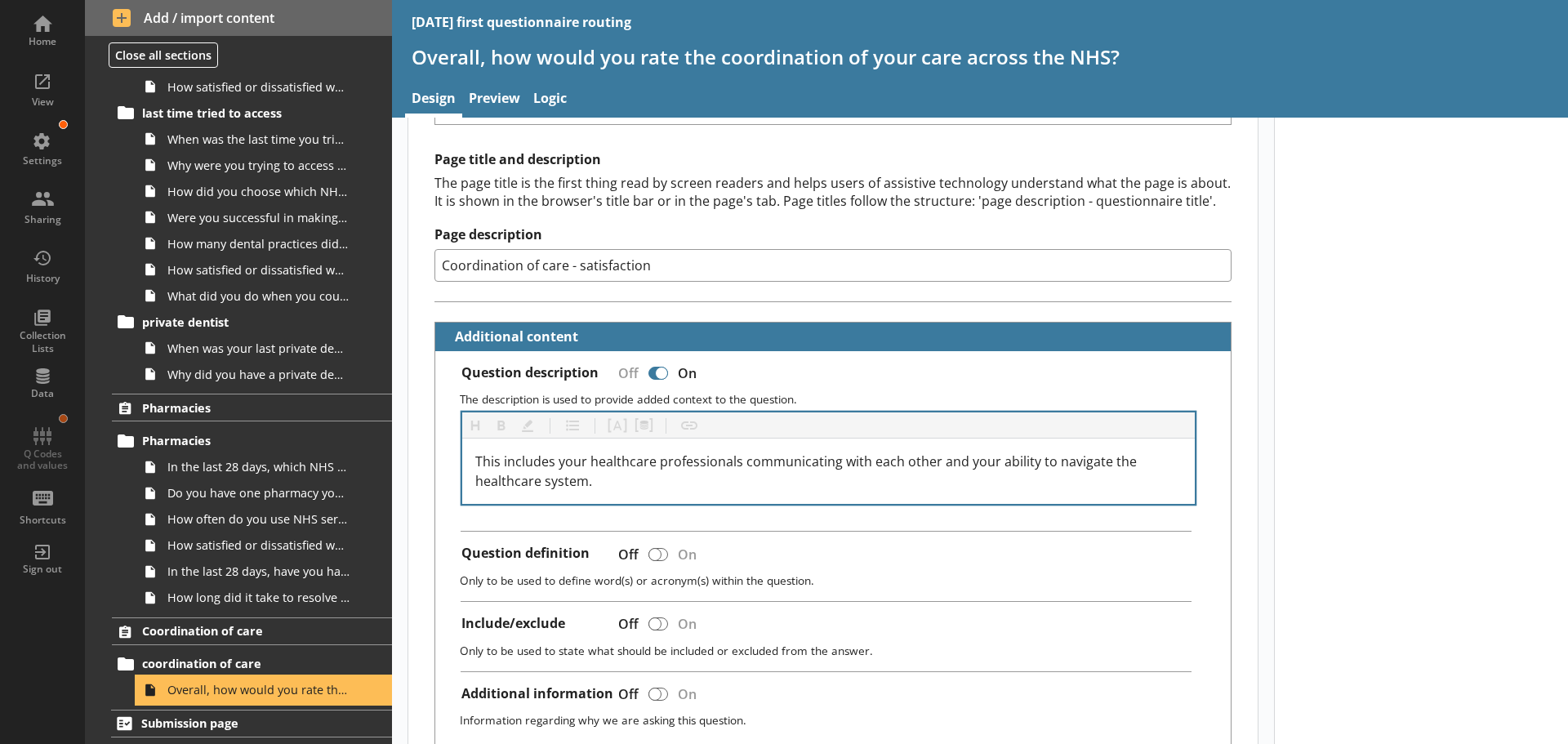
scroll to position [197, 0]
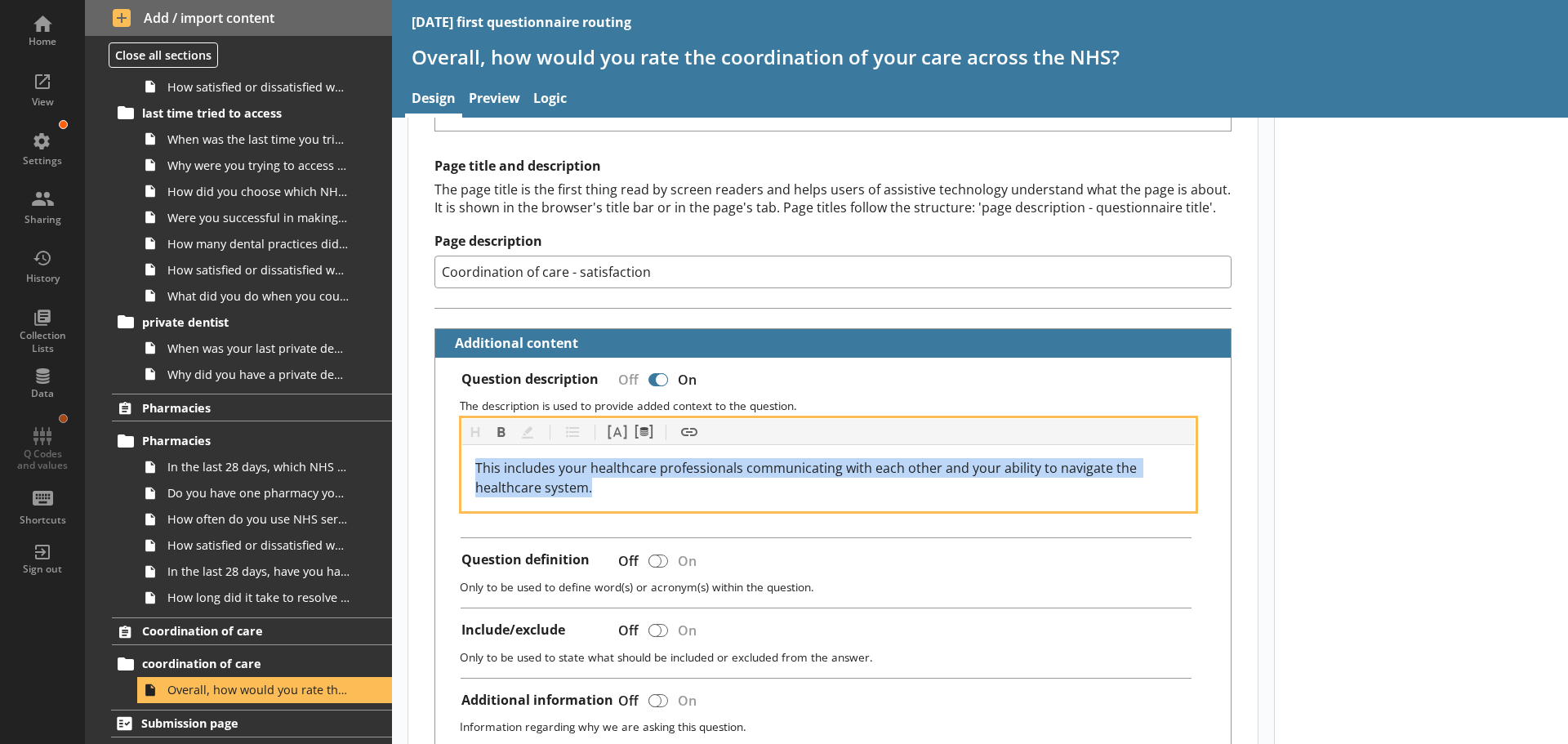
drag, startPoint x: 604, startPoint y: 490, endPoint x: 432, endPoint y: 462, distance: 174.3
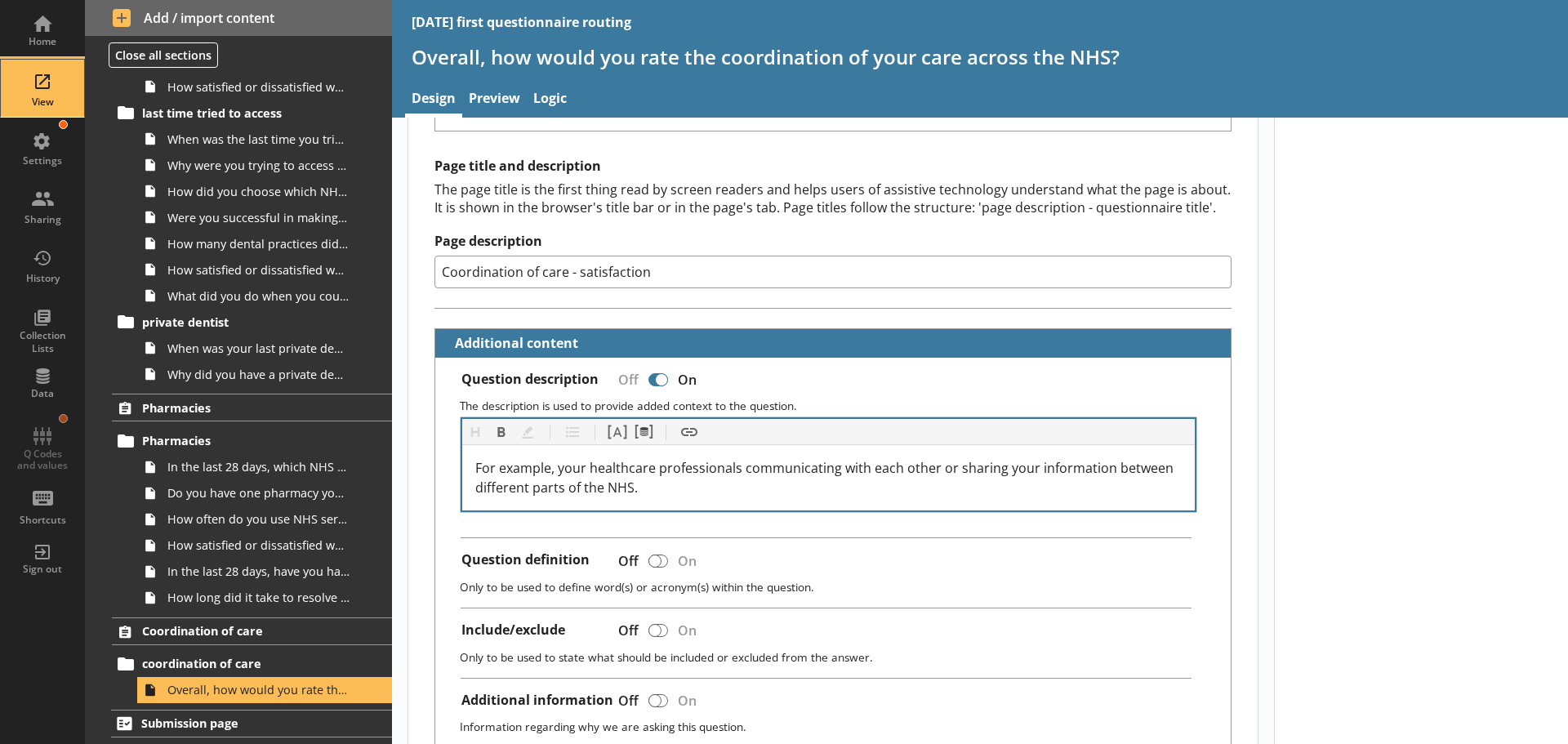
type textarea "x"
click at [34, 77] on div "View" at bounding box center [42, 88] width 57 height 57
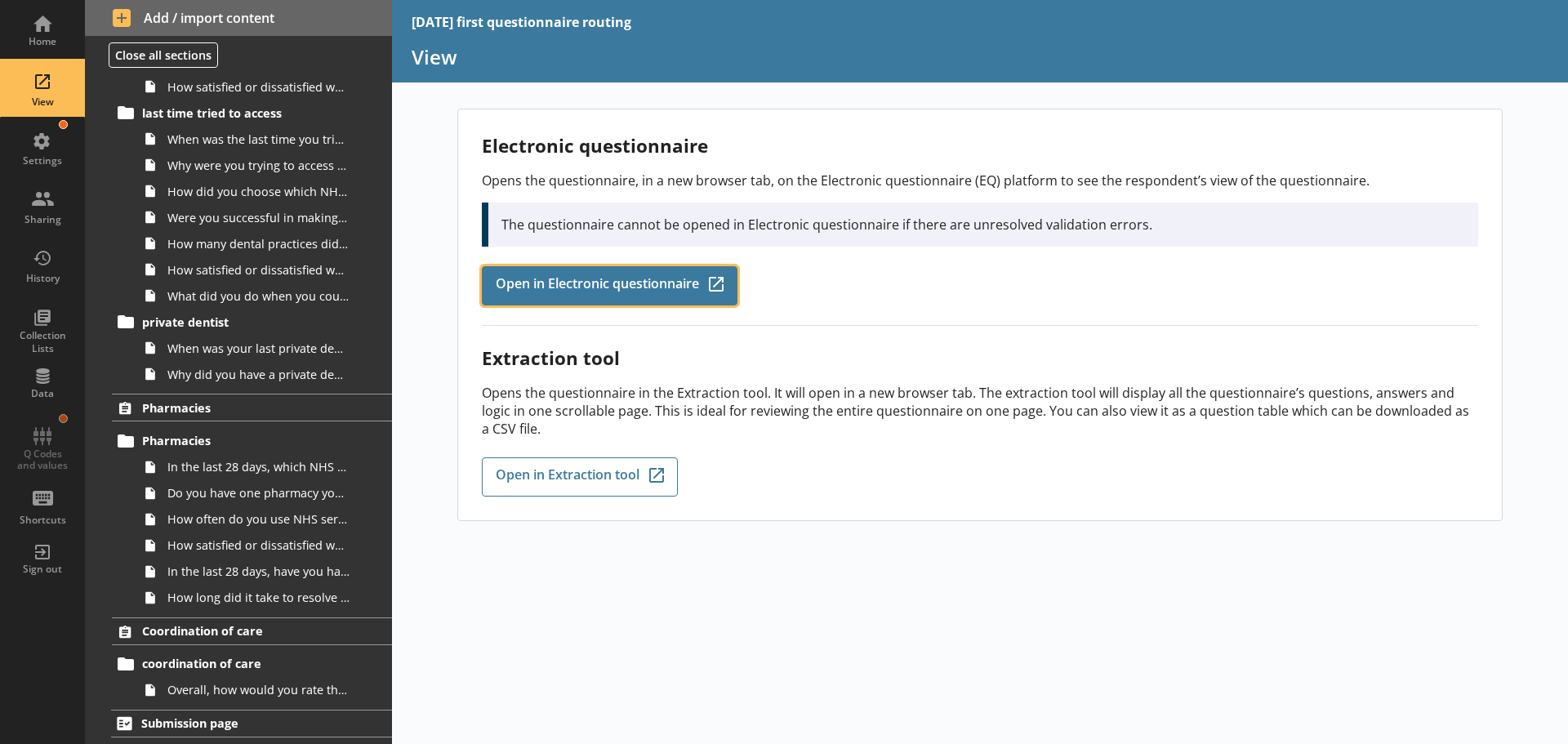
click at [564, 294] on span "Open in Electronic questionnaire" at bounding box center [597, 285] width 203 height 18
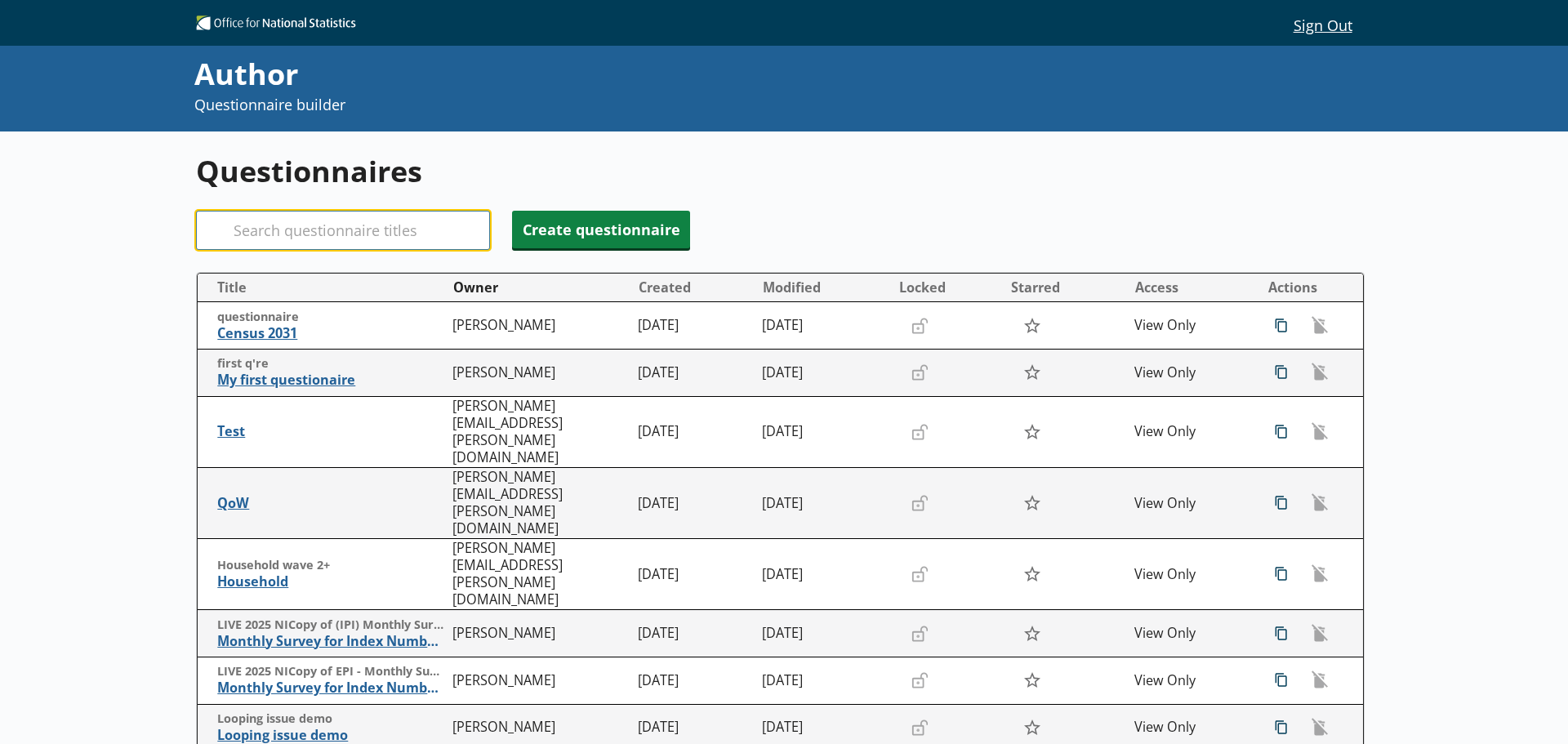
click at [292, 227] on input "Search" at bounding box center [342, 231] width 294 height 39
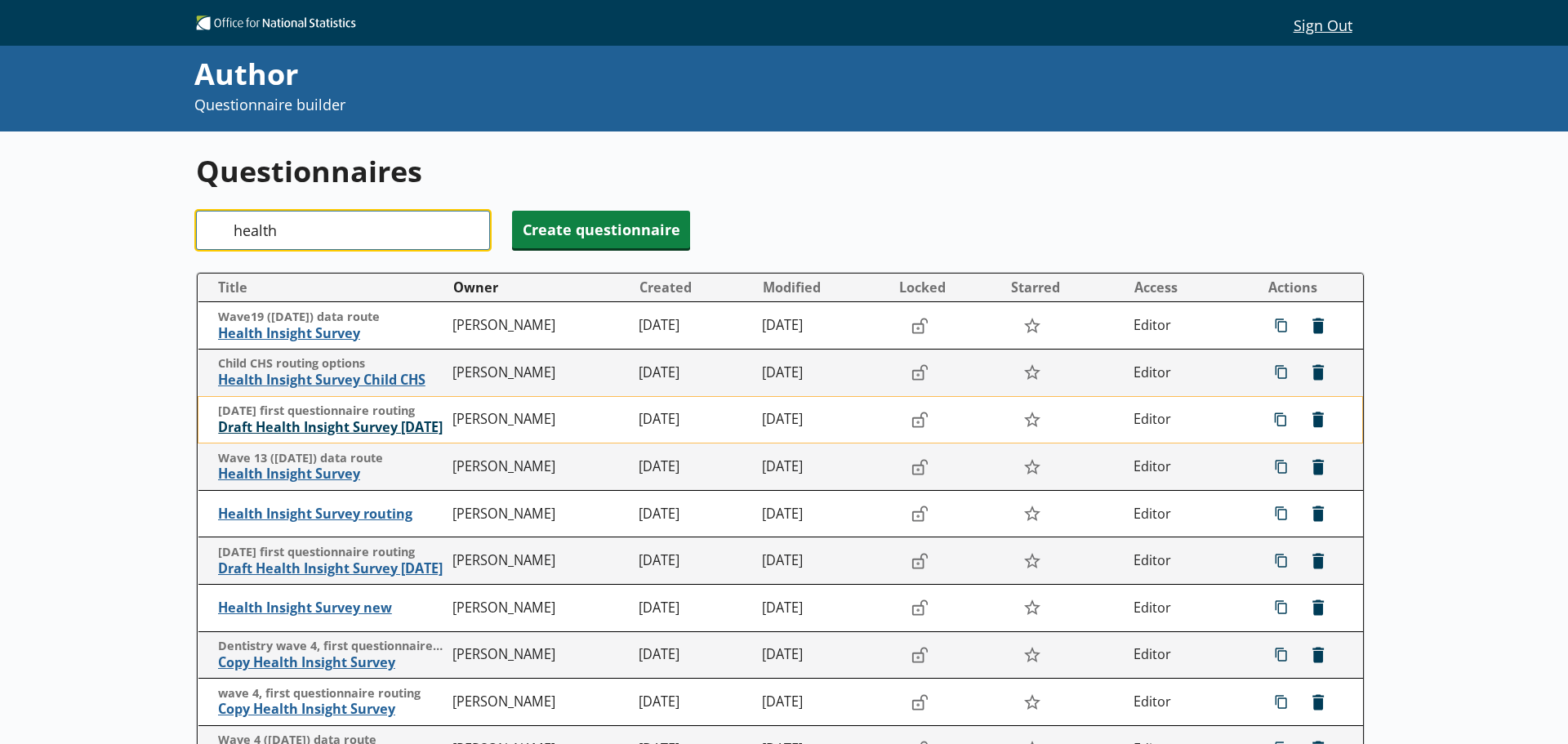
type input "health"
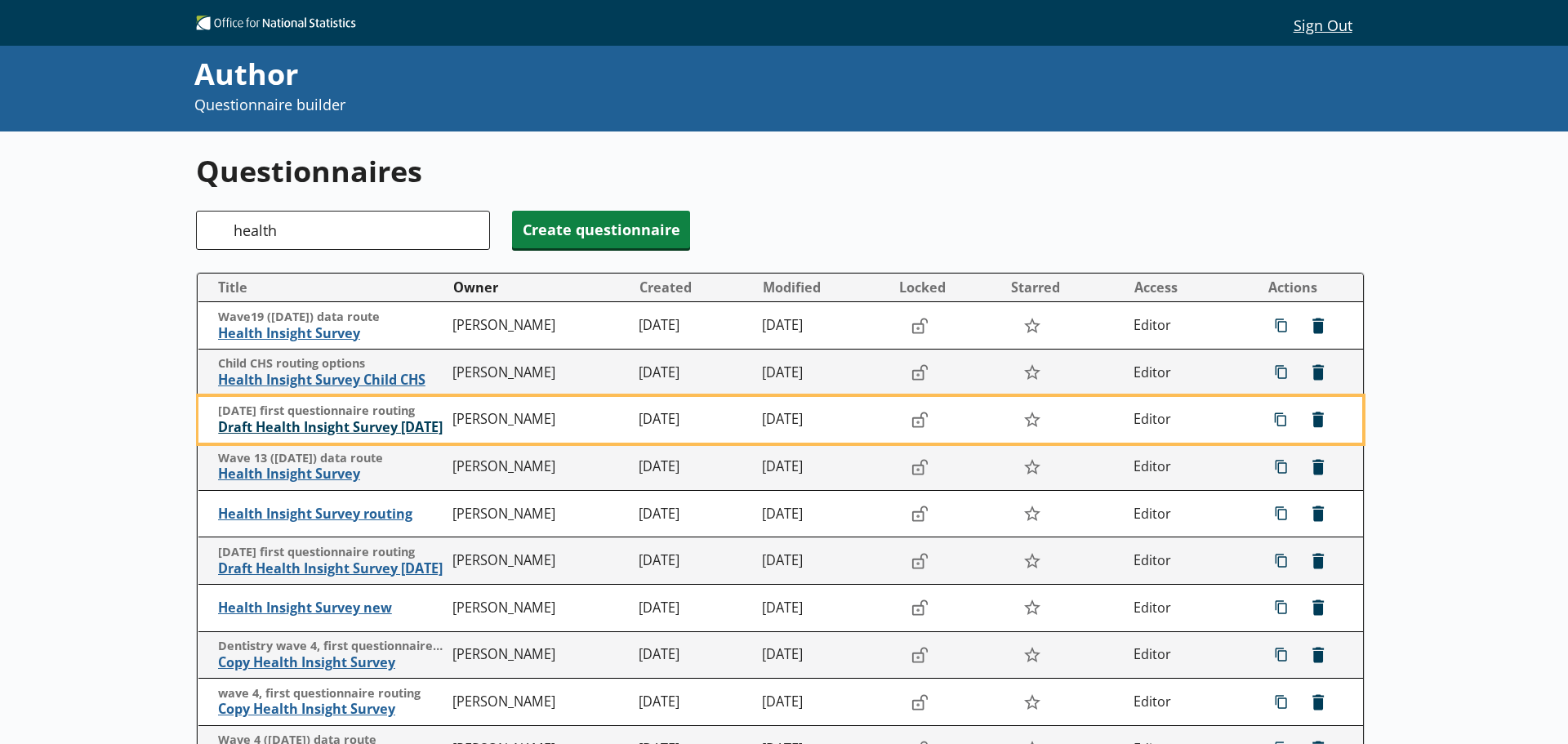
click at [359, 425] on span "Draft Health Insight Survey [DATE]" at bounding box center [331, 427] width 227 height 17
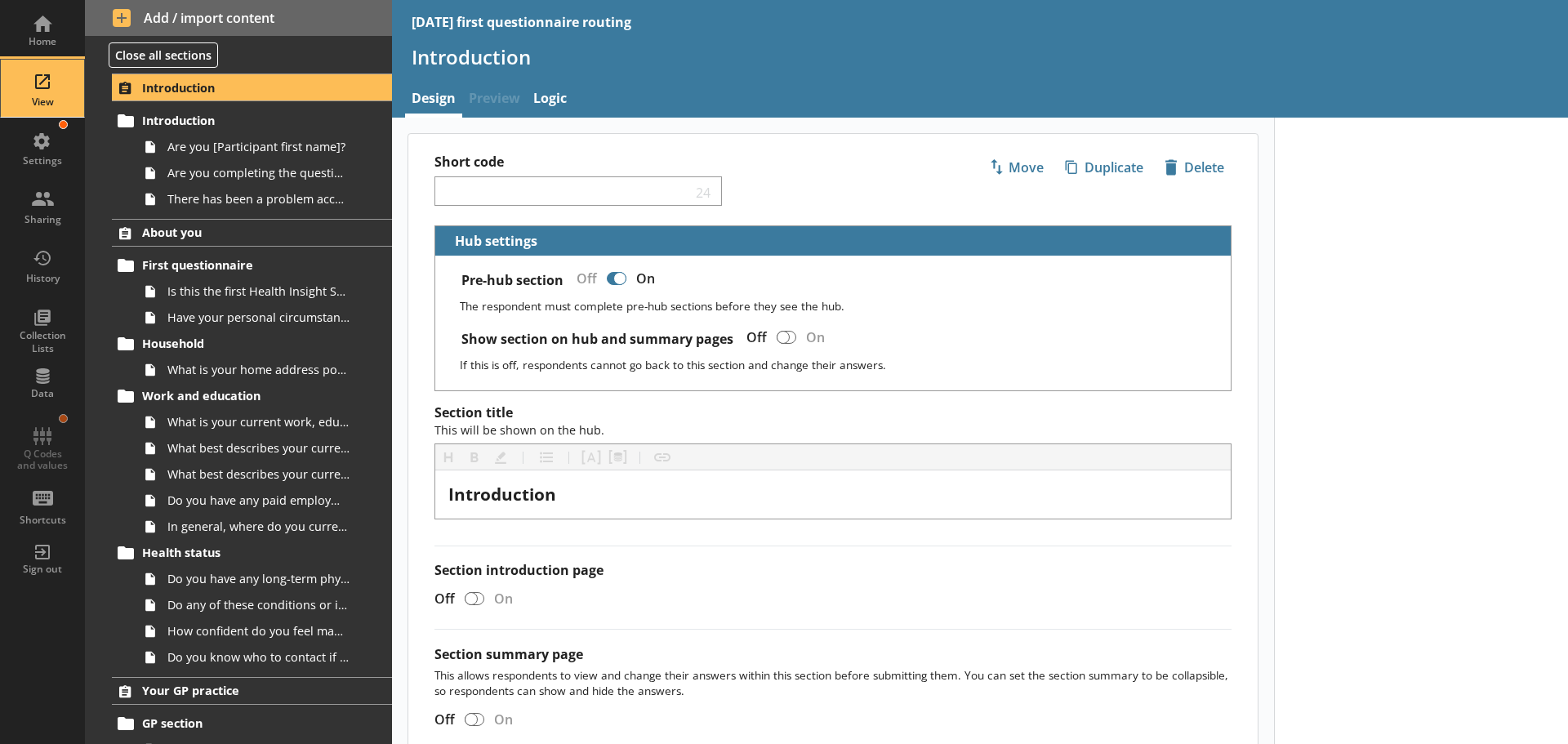
click at [43, 83] on div "View" at bounding box center [42, 88] width 57 height 57
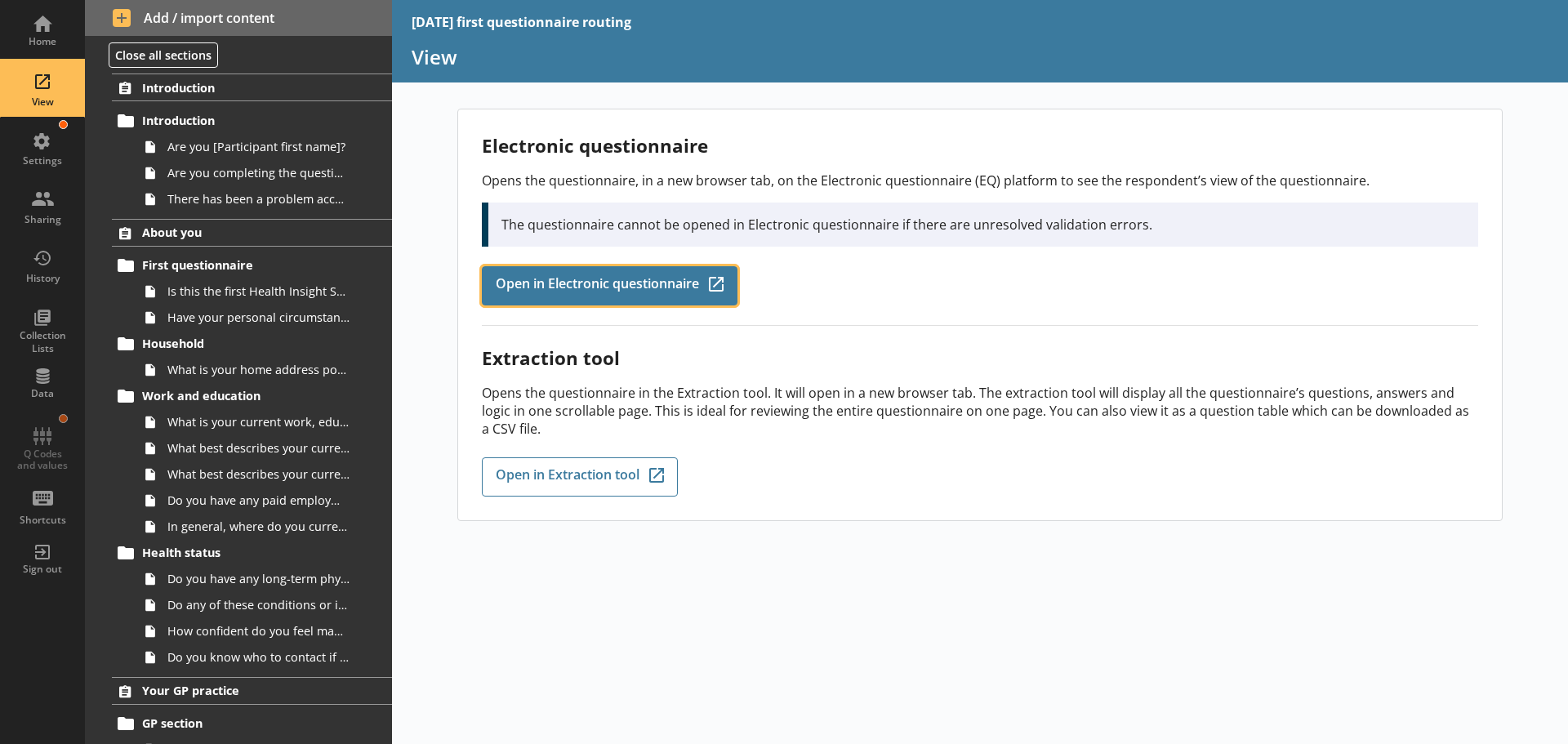
click at [693, 290] on span "Open in Electronic questionnaire" at bounding box center [597, 285] width 203 height 18
click at [566, 285] on span "Open in Electronic questionnaire" at bounding box center [597, 285] width 203 height 18
click at [573, 293] on span "Open in Electronic questionnaire" at bounding box center [597, 285] width 203 height 18
click at [550, 285] on span "Open in Electronic questionnaire" at bounding box center [597, 285] width 203 height 18
click at [600, 289] on span "Open in Electronic questionnaire" at bounding box center [597, 285] width 203 height 18
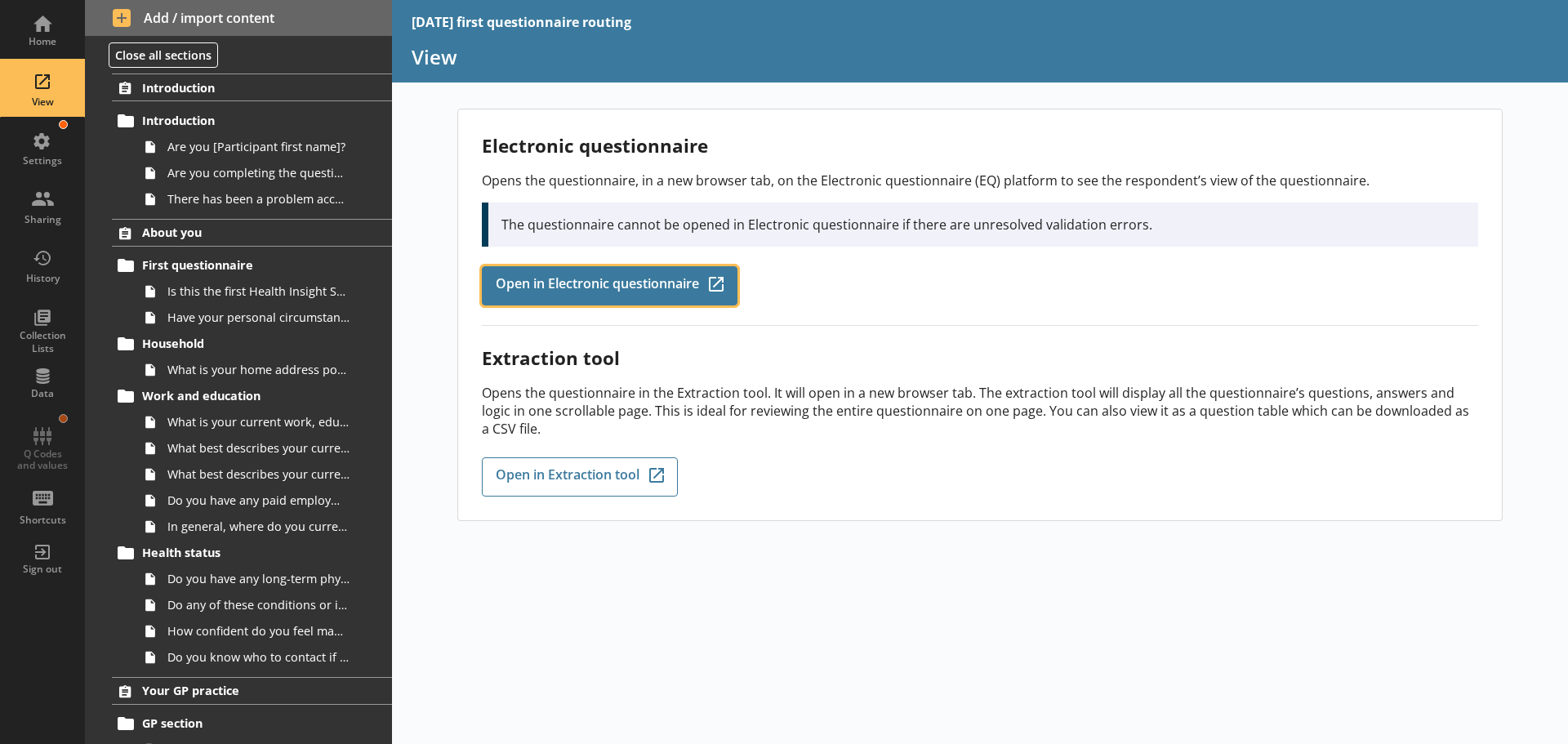
click at [635, 277] on span "Open in Electronic questionnaire" at bounding box center [597, 285] width 203 height 18
click at [542, 281] on span "Open in Electronic questionnaire" at bounding box center [597, 285] width 203 height 18
click at [658, 281] on span "Open in Electronic questionnaire" at bounding box center [597, 285] width 203 height 18
click at [652, 289] on span "Open in Electronic questionnaire" at bounding box center [597, 285] width 203 height 18
click at [595, 290] on span "Open in Electronic questionnaire" at bounding box center [597, 285] width 203 height 18
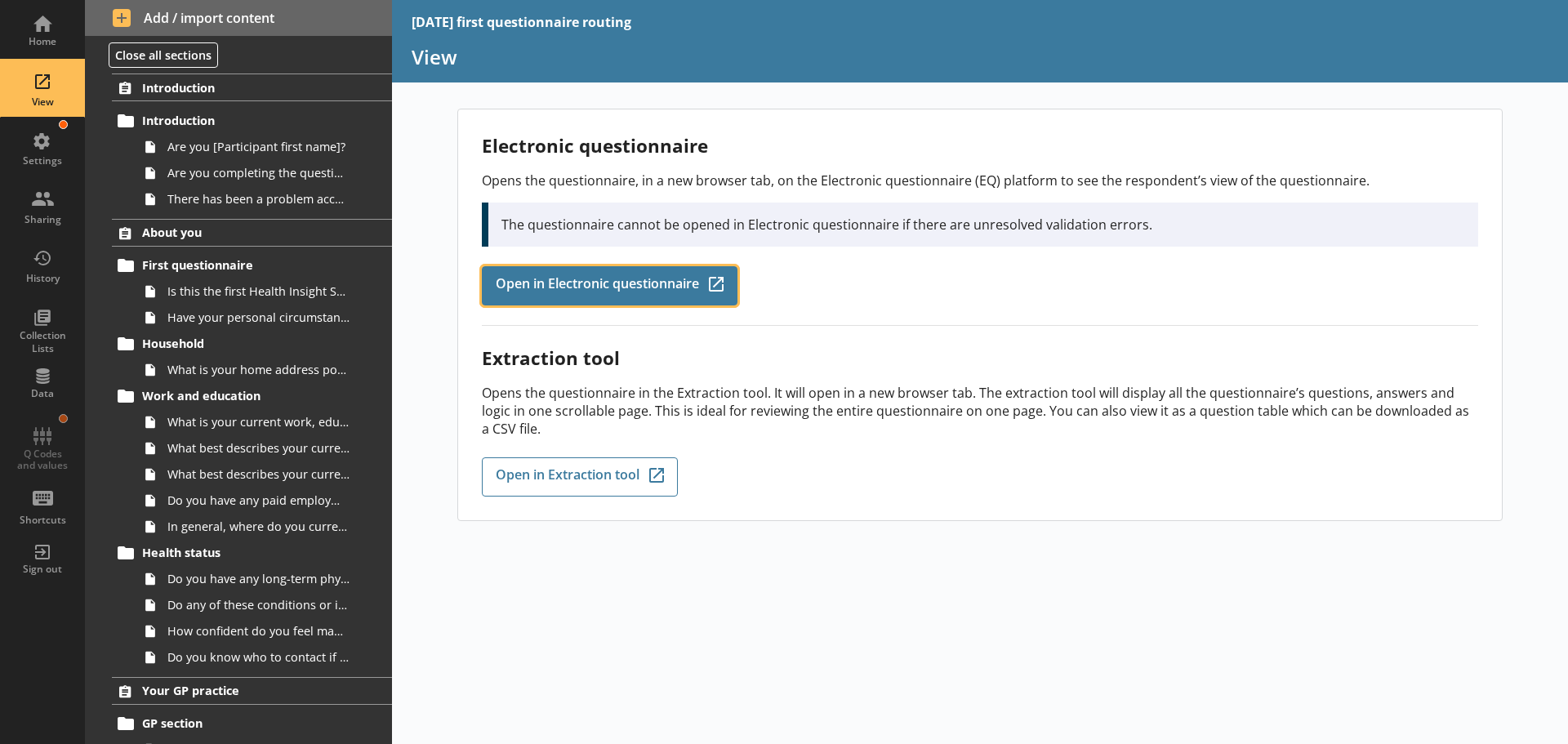
click at [606, 278] on span "Open in Electronic questionnaire" at bounding box center [597, 285] width 203 height 18
click at [619, 289] on span "Open in Electronic questionnaire" at bounding box center [597, 285] width 203 height 18
click at [574, 287] on span "Open in Electronic questionnaire" at bounding box center [597, 285] width 203 height 18
click at [595, 282] on span "Open in Electronic questionnaire" at bounding box center [597, 285] width 203 height 18
